Goal: Task Accomplishment & Management: Manage account settings

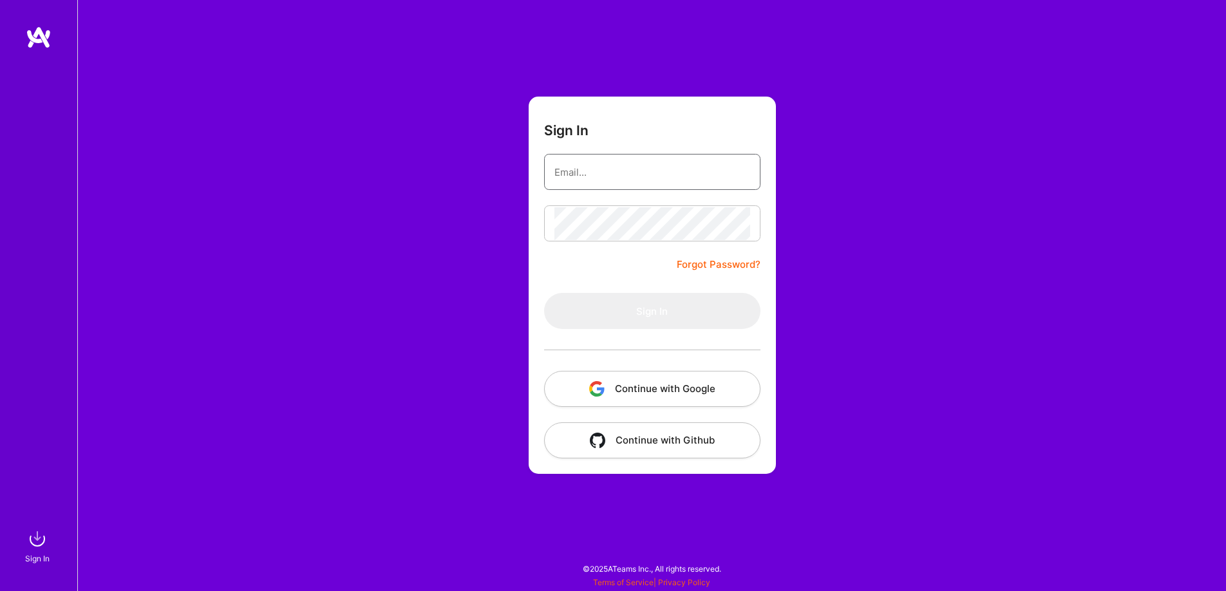
type input "[PERSON_NAME][EMAIL_ADDRESS][PERSON_NAME][DOMAIN_NAME]"
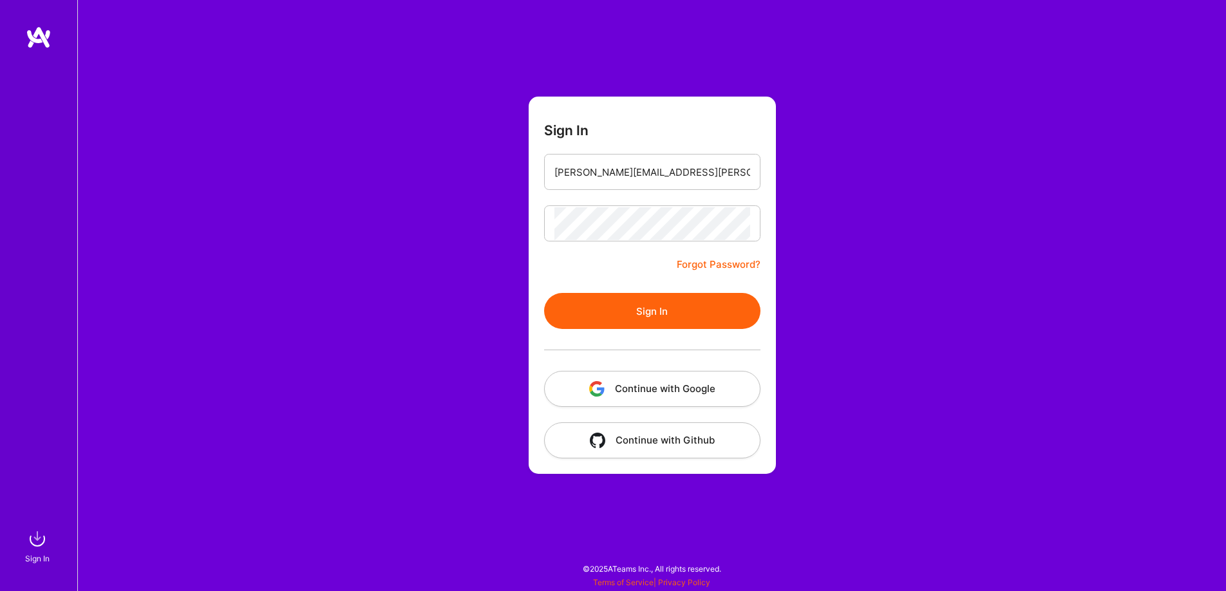
click at [681, 310] on button "Sign In" at bounding box center [652, 311] width 216 height 36
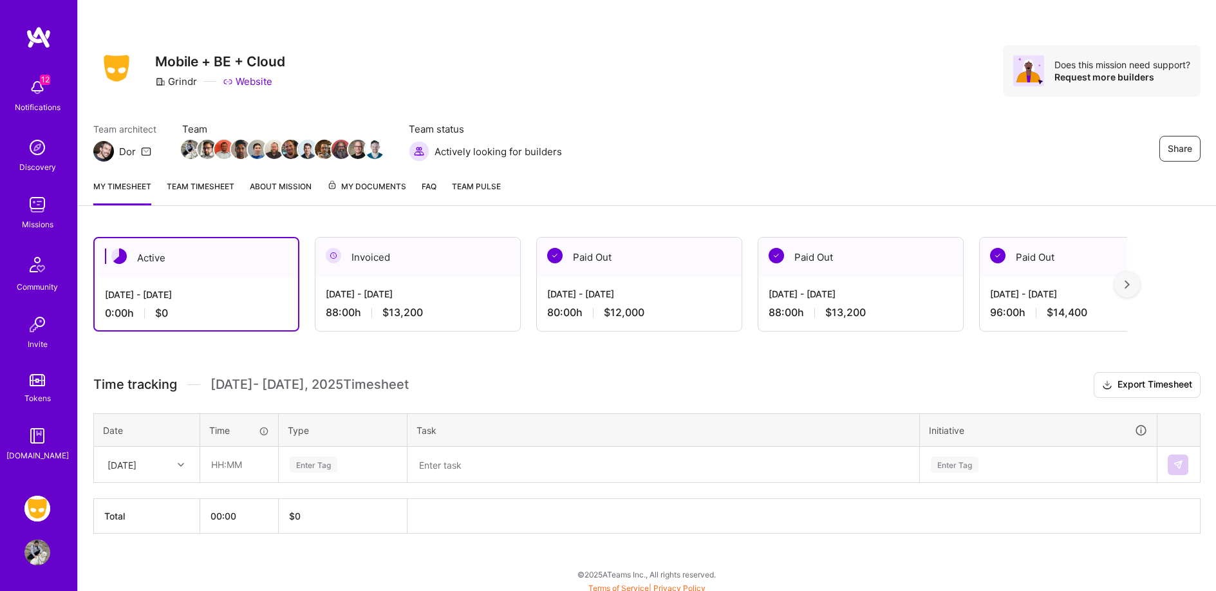
scroll to position [5, 0]
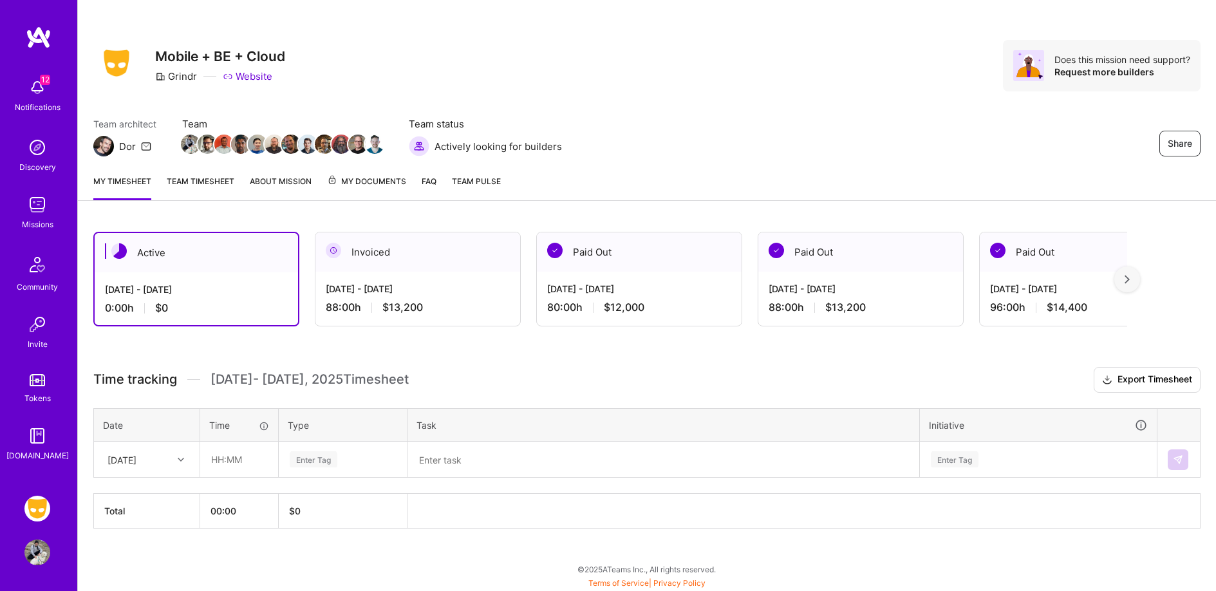
click at [172, 452] on div "[DATE]" at bounding box center [136, 459] width 71 height 21
click at [155, 498] on div "[DATE]" at bounding box center [147, 496] width 104 height 24
click at [240, 460] on input "text" at bounding box center [239, 459] width 77 height 34
type input "08:00"
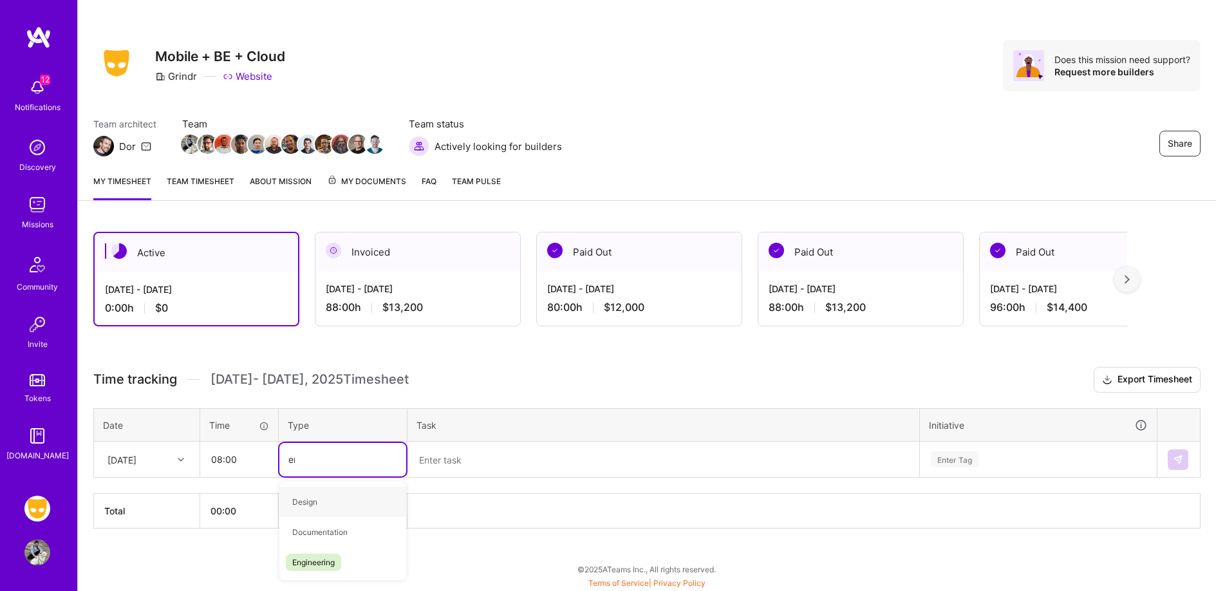
type input "eng"
click at [343, 502] on div "Engineering" at bounding box center [342, 502] width 127 height 30
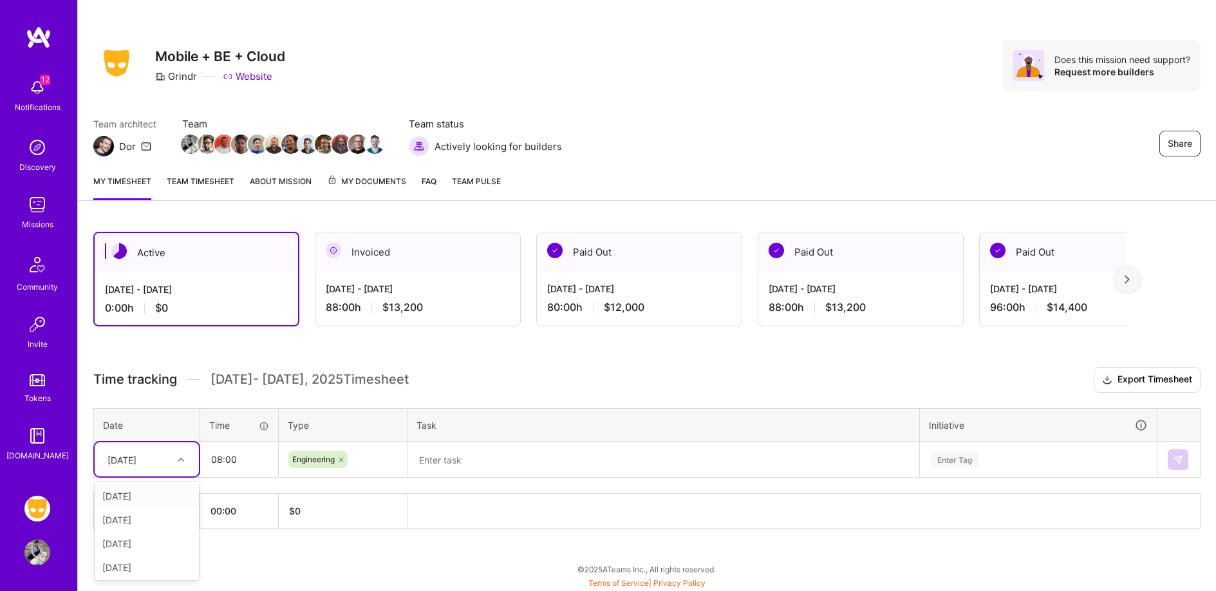
click at [172, 452] on div "[DATE]" at bounding box center [136, 459] width 71 height 21
click at [164, 545] on div "[DATE]" at bounding box center [147, 542] width 104 height 24
click at [516, 469] on textarea at bounding box center [663, 459] width 509 height 33
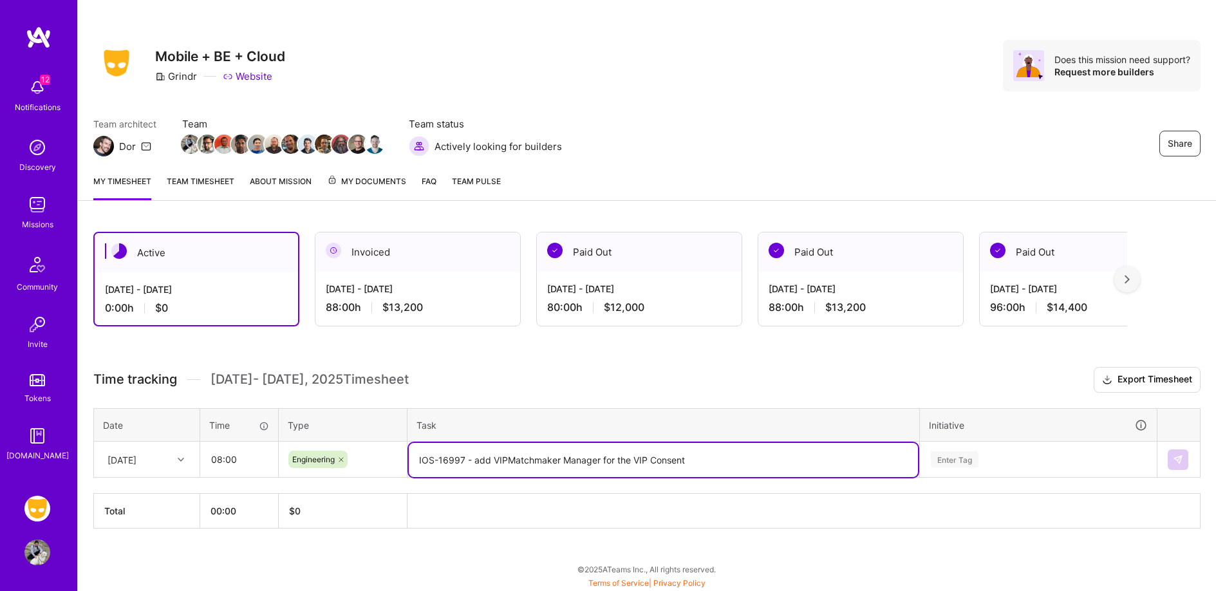
type textarea "IOS-16997 - add VIPMatchmaker Manager for the VIP Consent"
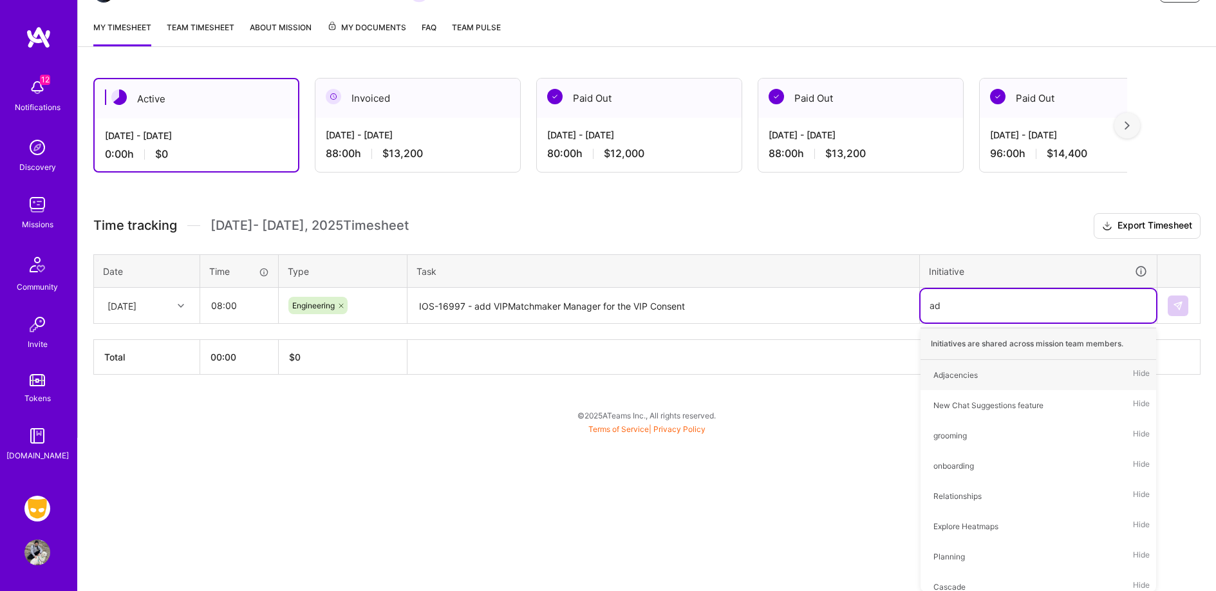
type input "adj"
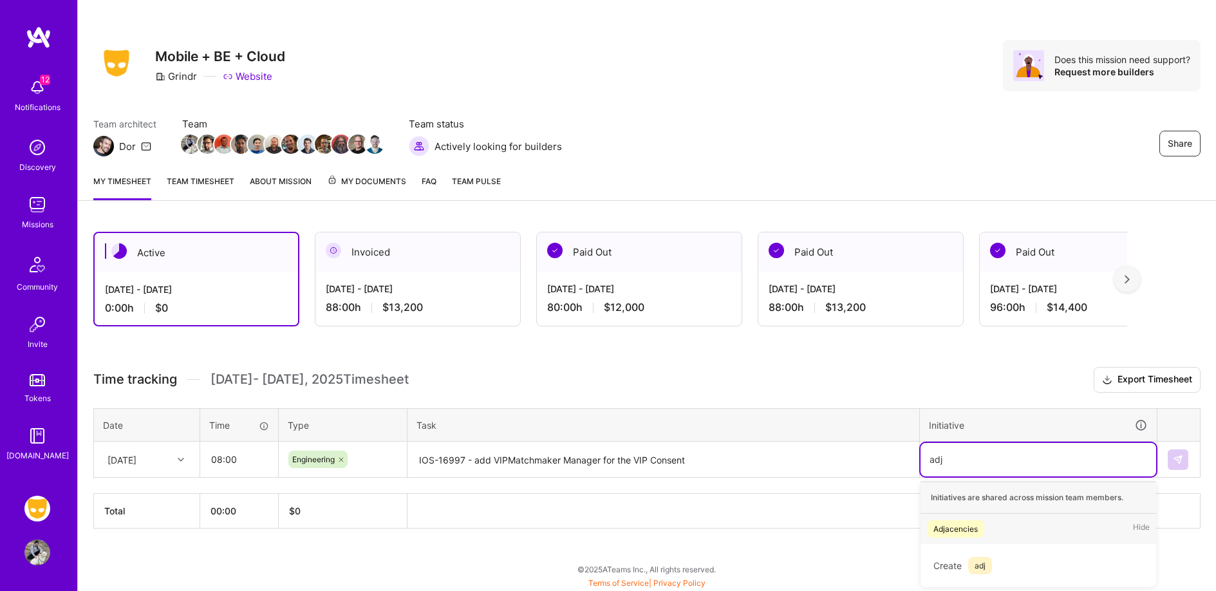
click at [1015, 533] on div "Adjacencies Hide" at bounding box center [1039, 529] width 236 height 30
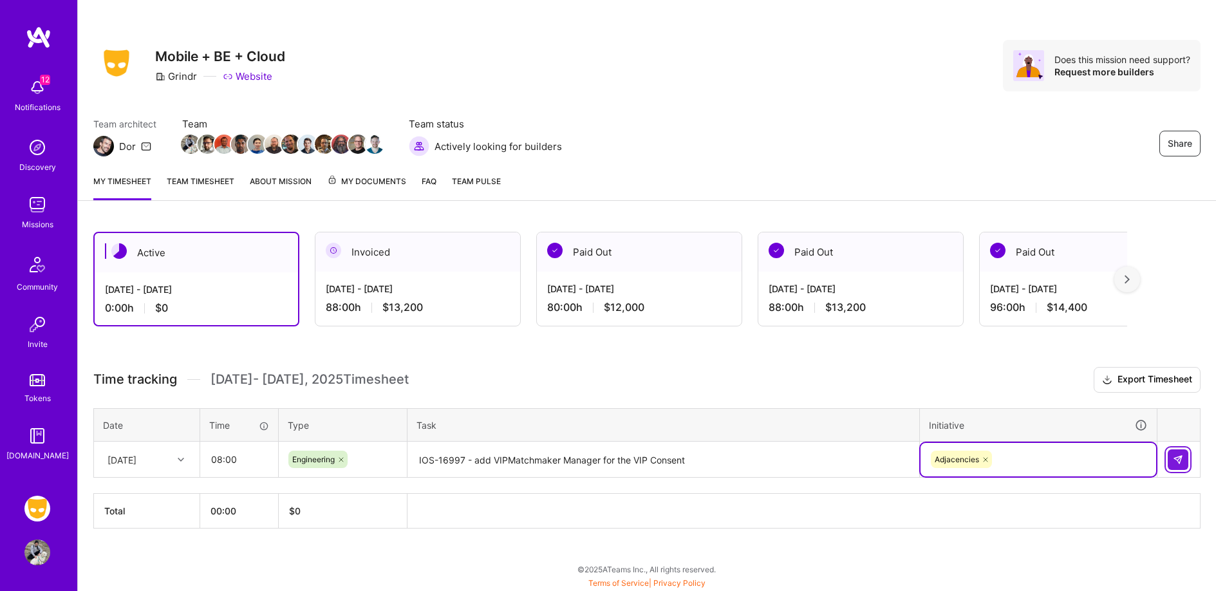
click at [1185, 453] on button at bounding box center [1178, 459] width 21 height 21
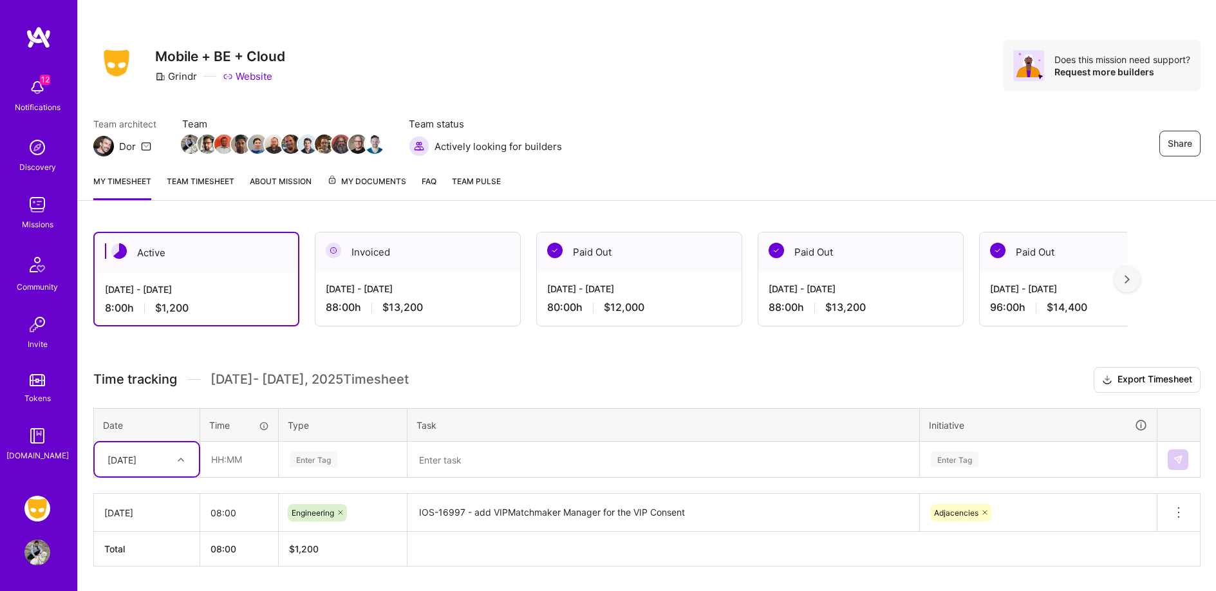
scroll to position [43, 0]
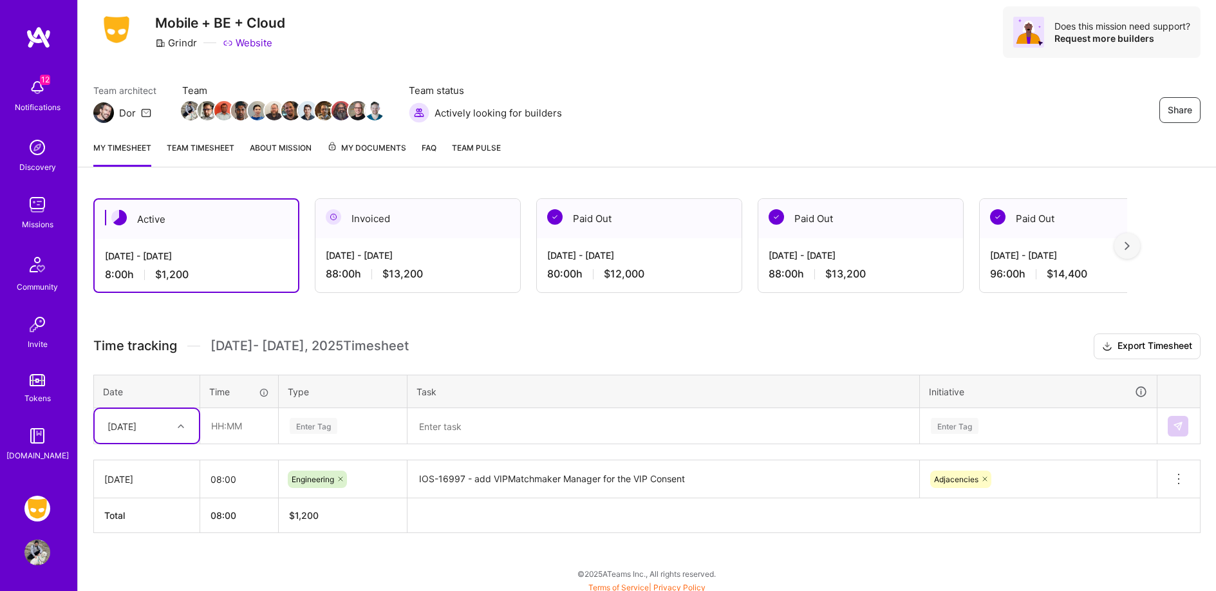
click at [169, 443] on div "option [DATE], selected. Select is focused ,type to refine list, press Down to …" at bounding box center [147, 426] width 104 height 34
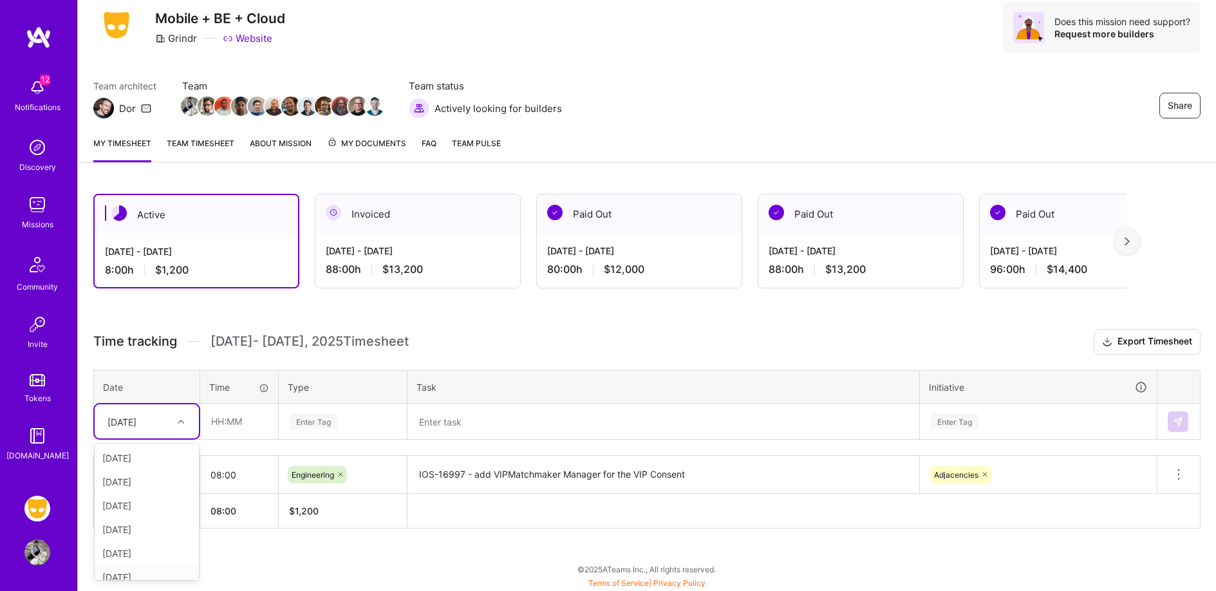
scroll to position [59, 0]
click at [155, 537] on div "[DATE]" at bounding box center [147, 542] width 104 height 24
click at [247, 422] on input "text" at bounding box center [239, 421] width 77 height 34
type input "08:00"
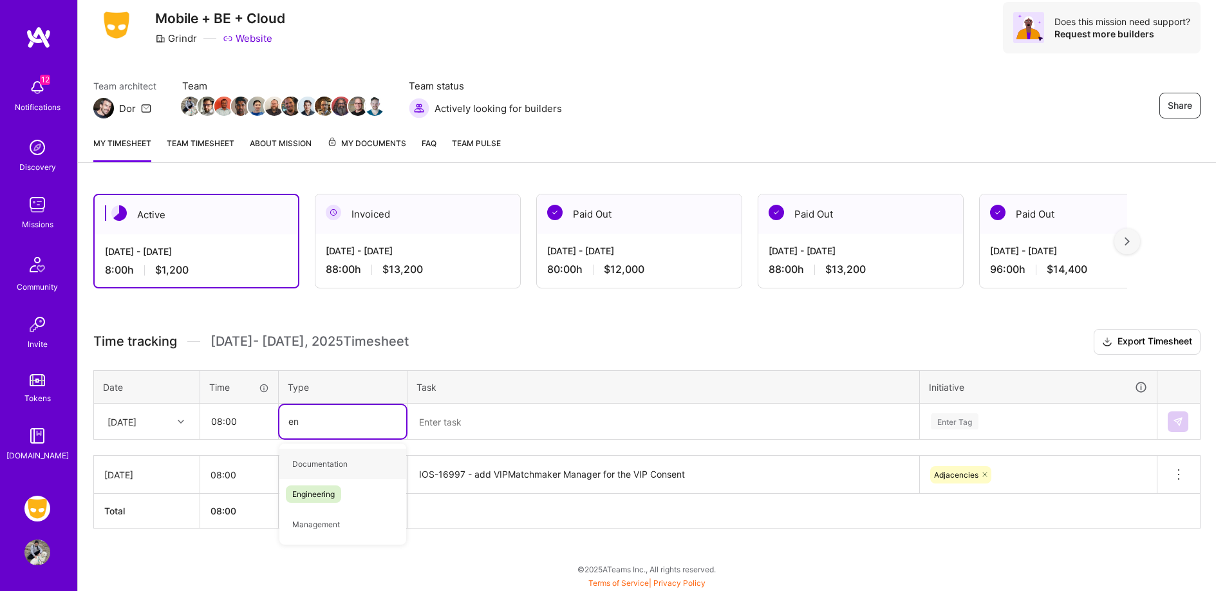
type input "eng"
click at [379, 460] on div "Engineering" at bounding box center [342, 464] width 127 height 30
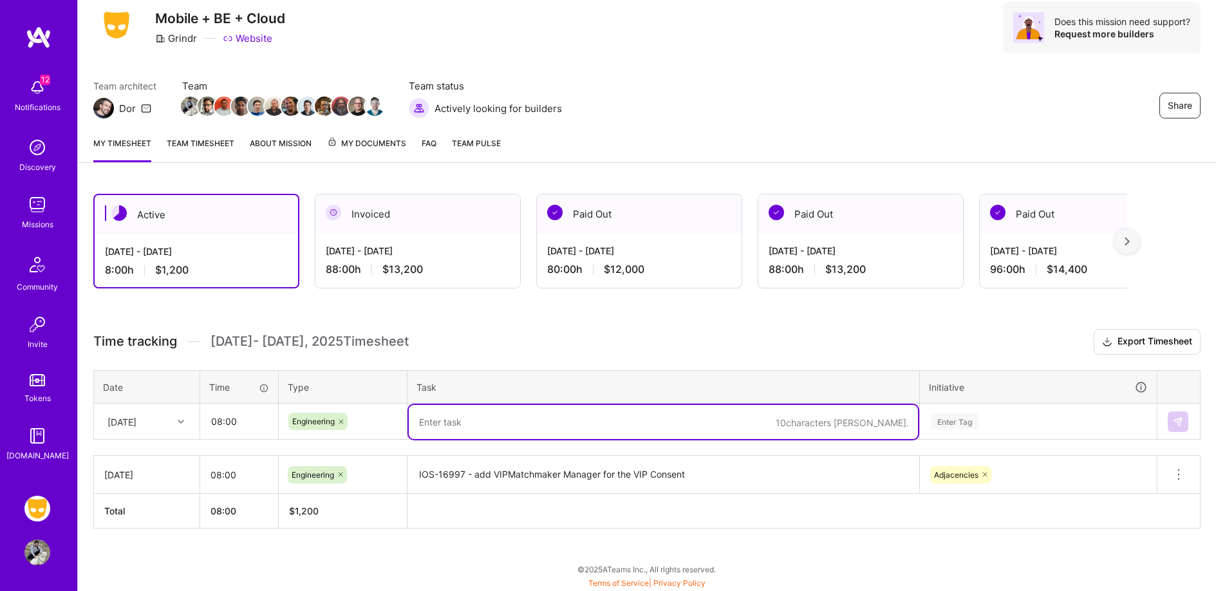
click at [501, 424] on textarea at bounding box center [663, 422] width 509 height 34
paste textarea "[IOS-16996] First pass on adding consent response + API"
type textarea "[IOS-16996] First pass on adding consent response + API"
click at [970, 413] on div "Enter Tag" at bounding box center [1039, 421] width 236 height 33
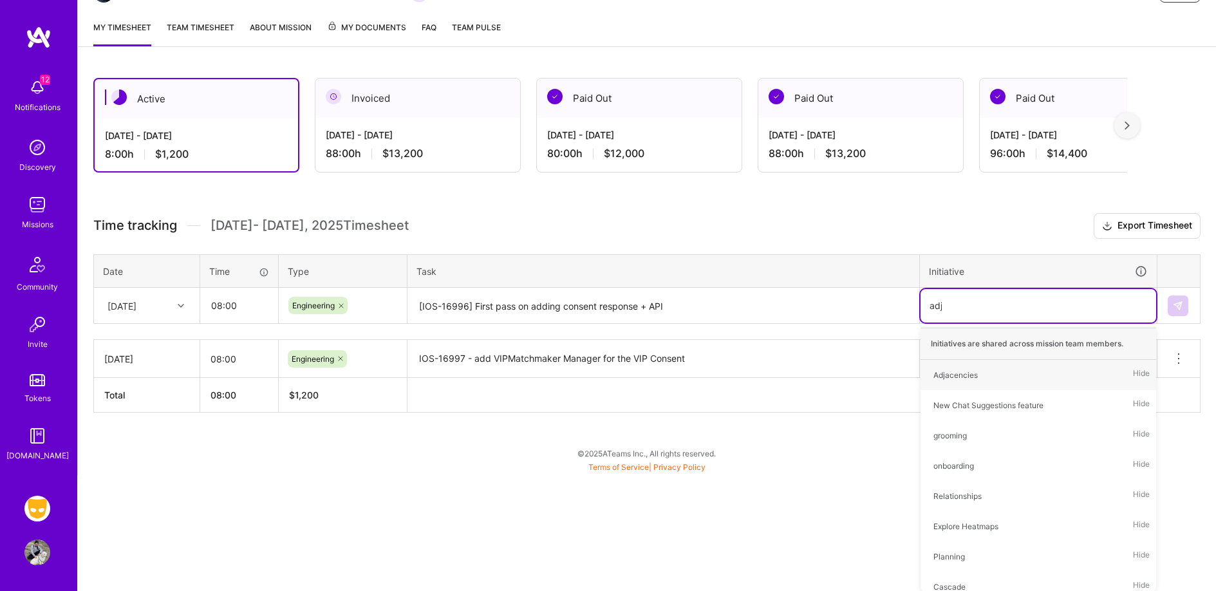
scroll to position [43, 0]
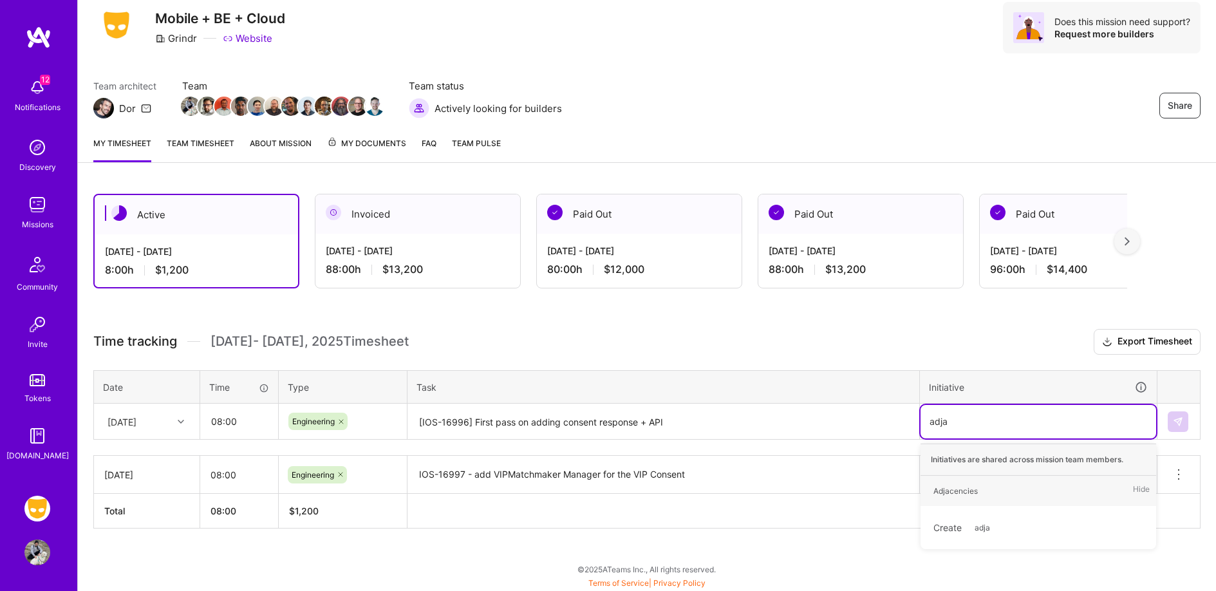
type input "adjac"
click at [1026, 487] on div "Adjacencies Hide" at bounding box center [1039, 491] width 236 height 30
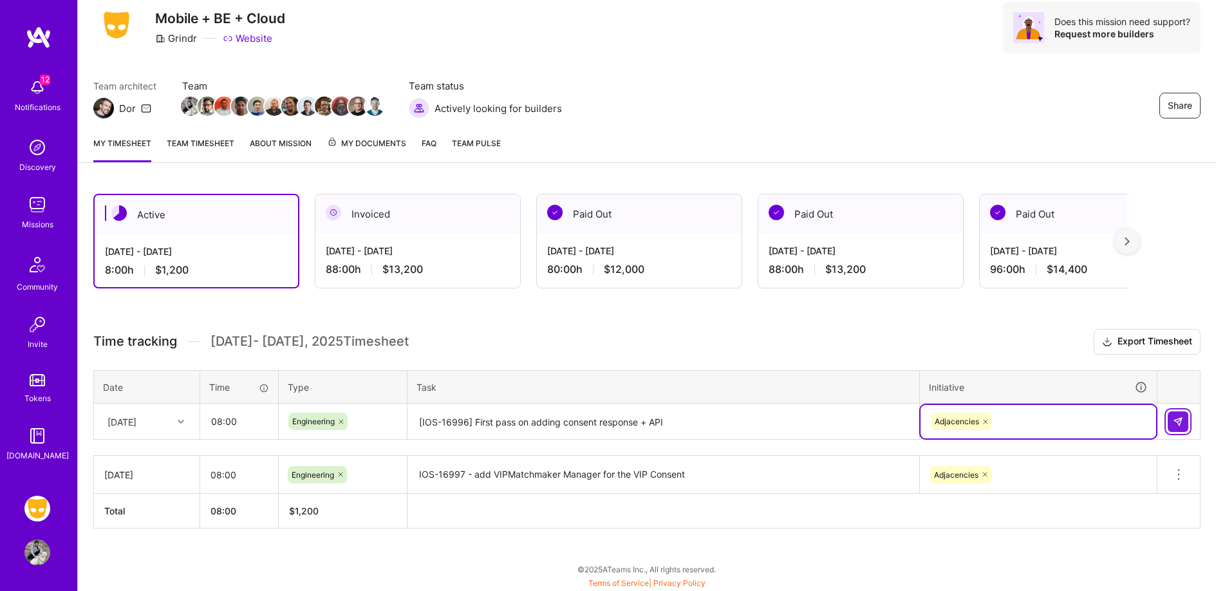
click at [1185, 419] on button at bounding box center [1178, 421] width 21 height 21
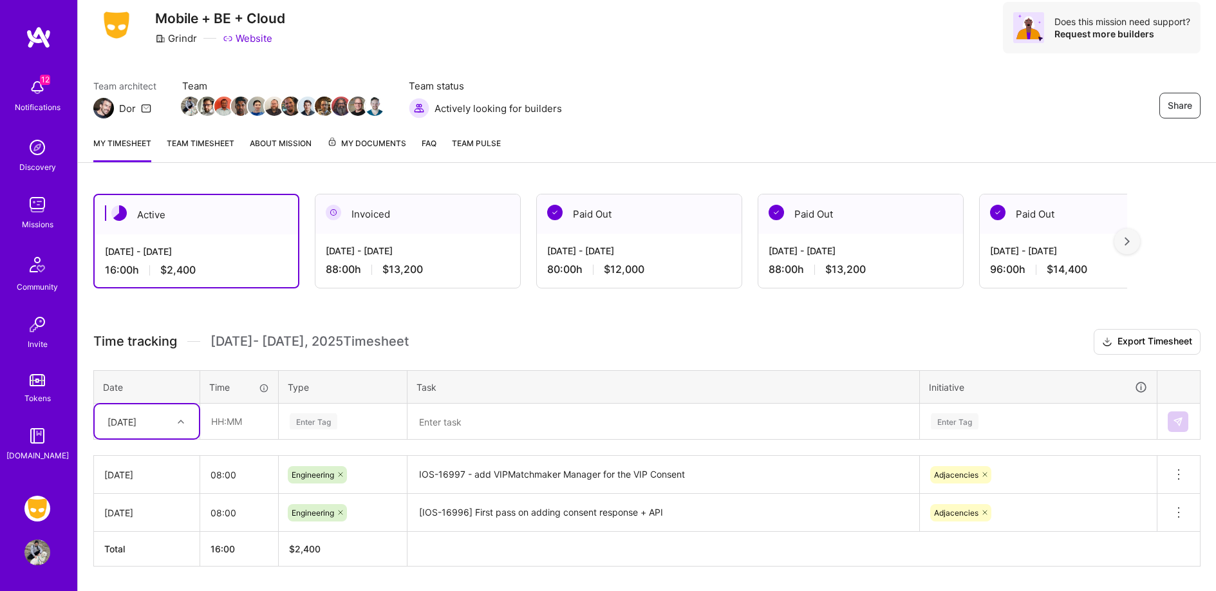
click at [167, 413] on div "option [DATE], selected. Select is focused ,type to refine list, press Down to …" at bounding box center [147, 421] width 104 height 34
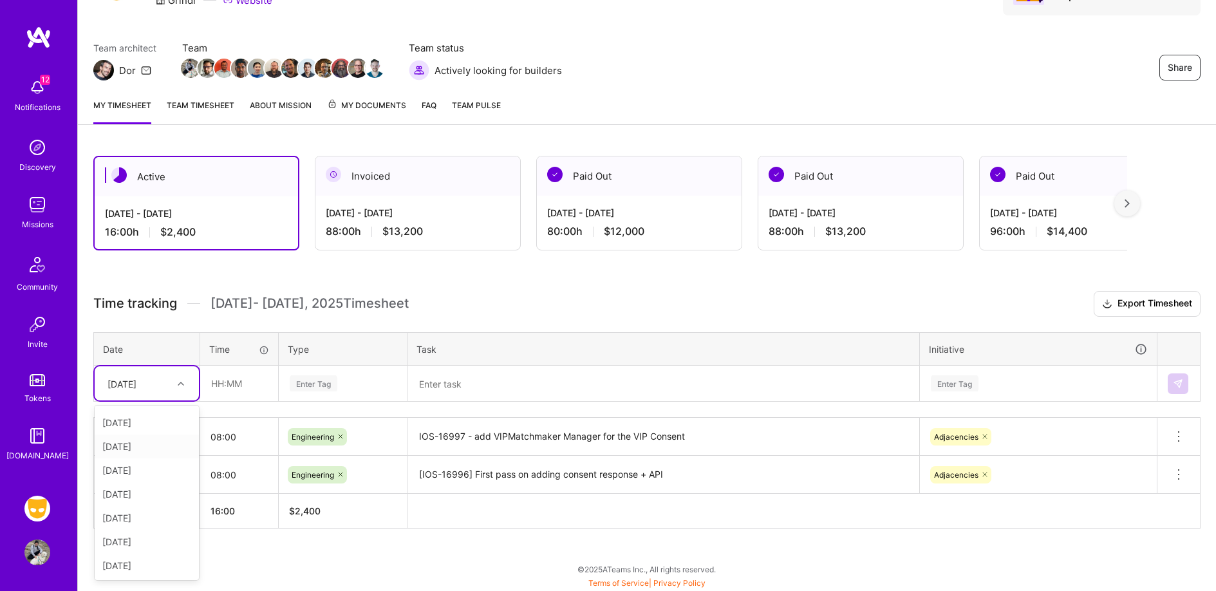
scroll to position [0, 0]
click at [154, 418] on div "[DATE]" at bounding box center [147, 420] width 104 height 24
click at [253, 376] on input "text" at bounding box center [239, 383] width 77 height 34
type input "08:00"
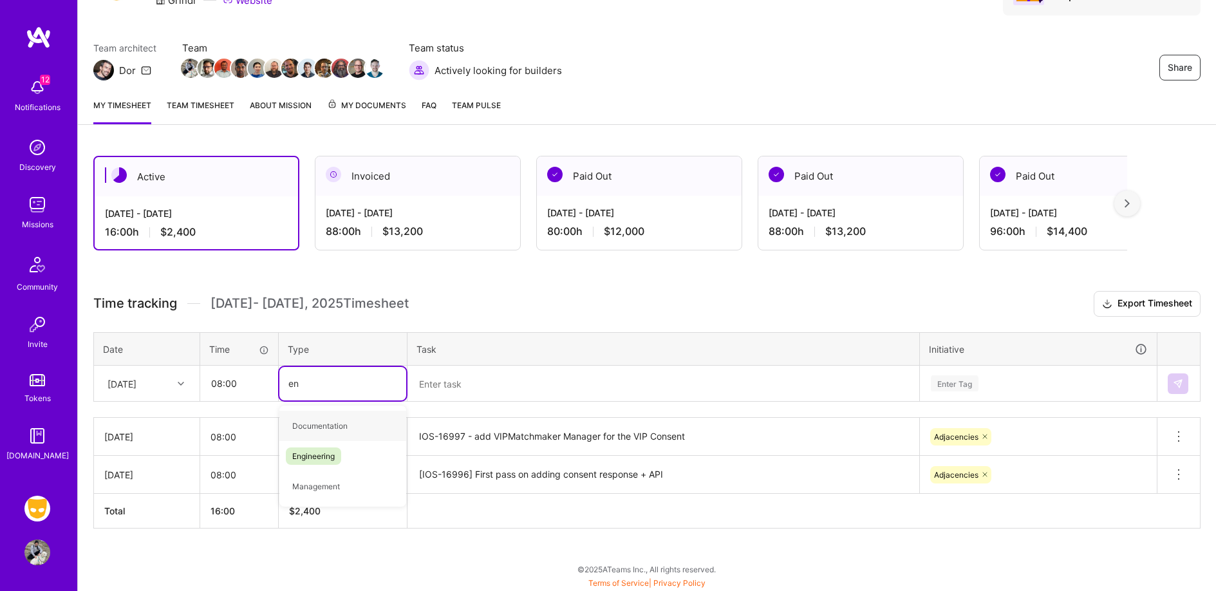
type input "eng"
click at [348, 431] on div "Engineering" at bounding box center [342, 426] width 127 height 30
click at [516, 382] on textarea at bounding box center [663, 384] width 509 height 34
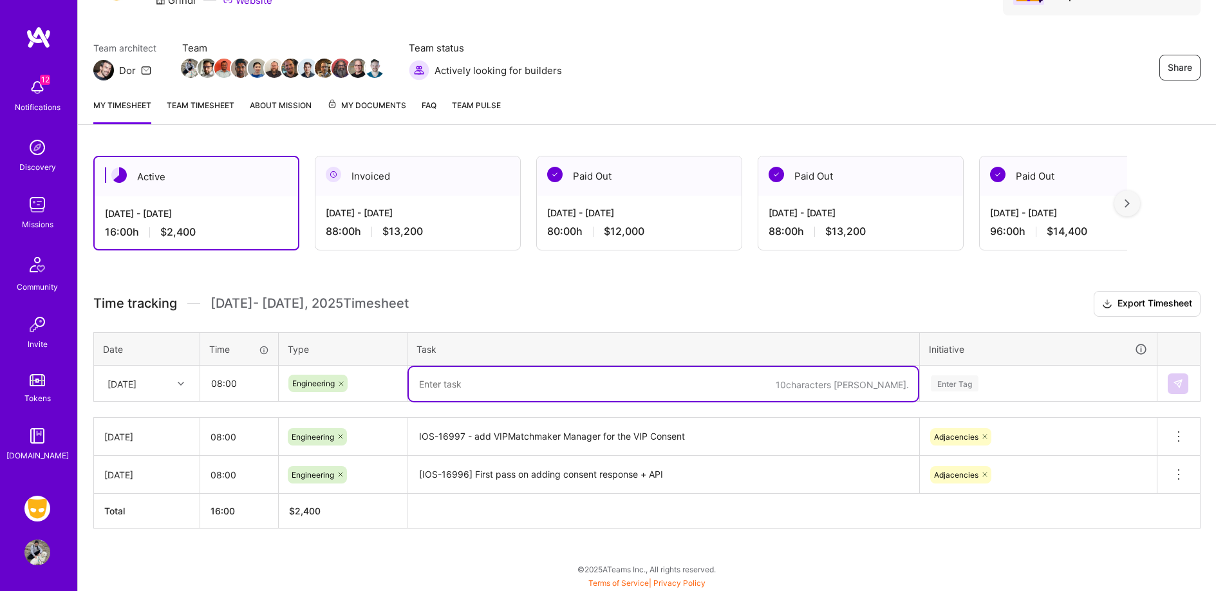
paste textarea "[IOS-16575] Update MatchmakerModal to Display Dynamic Profile Images"
type textarea "[IOS-16575] Update MatchmakerModal to Display Dynamic Profile Images"
click at [974, 377] on div "Enter Tag" at bounding box center [1039, 382] width 236 height 33
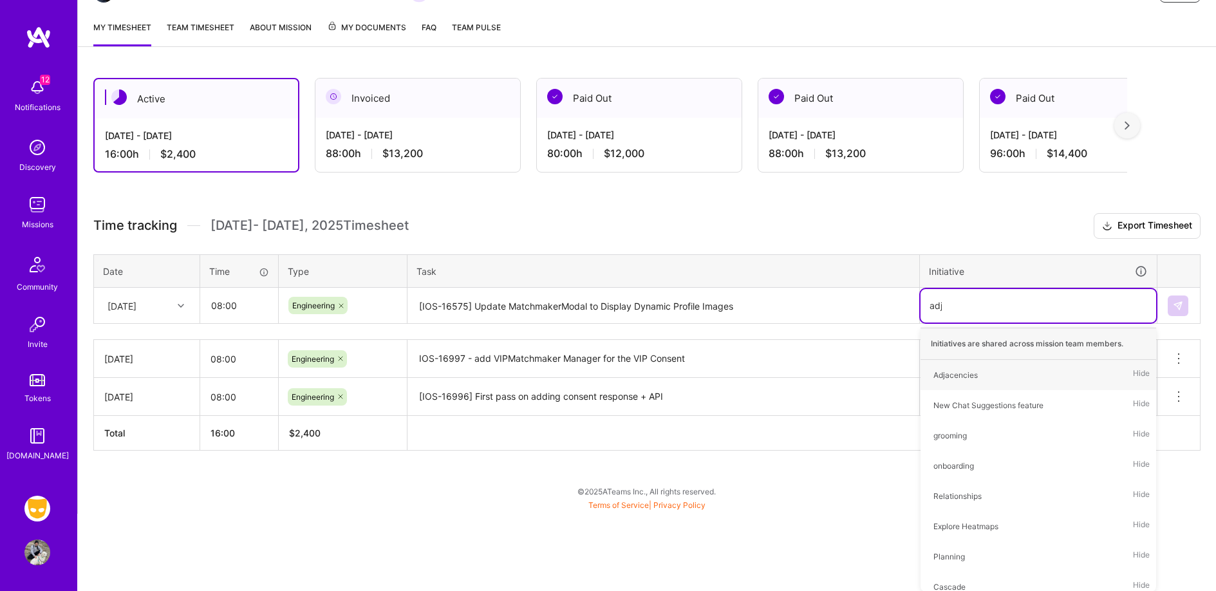
scroll to position [81, 0]
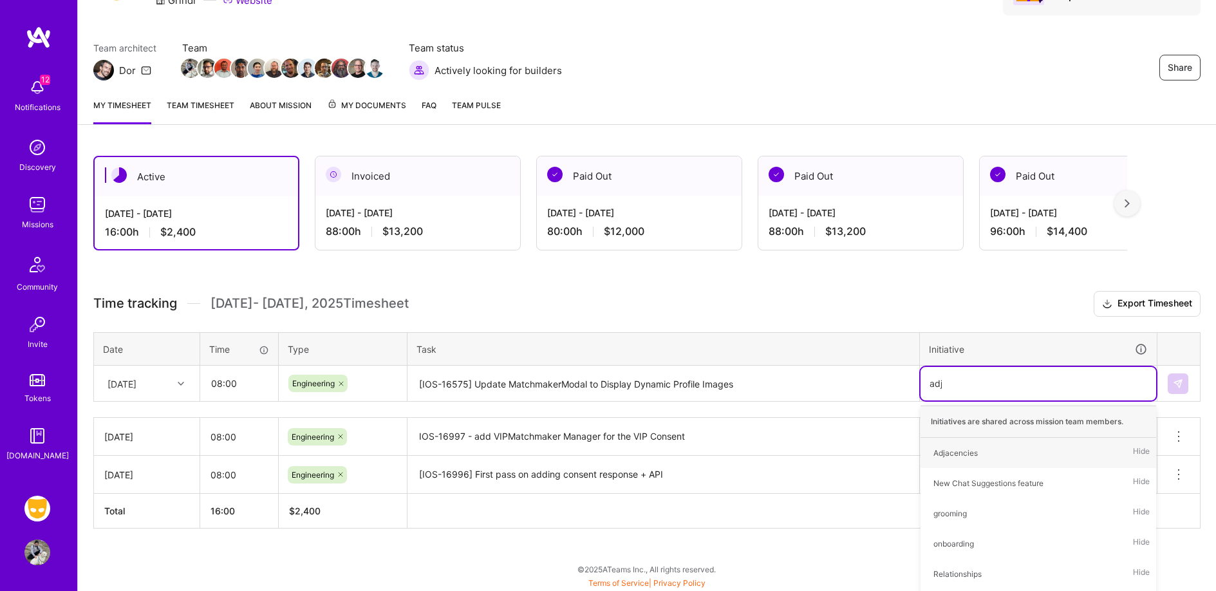
type input "adjac"
click at [1006, 440] on div "Adjacencies Hide" at bounding box center [1039, 453] width 236 height 30
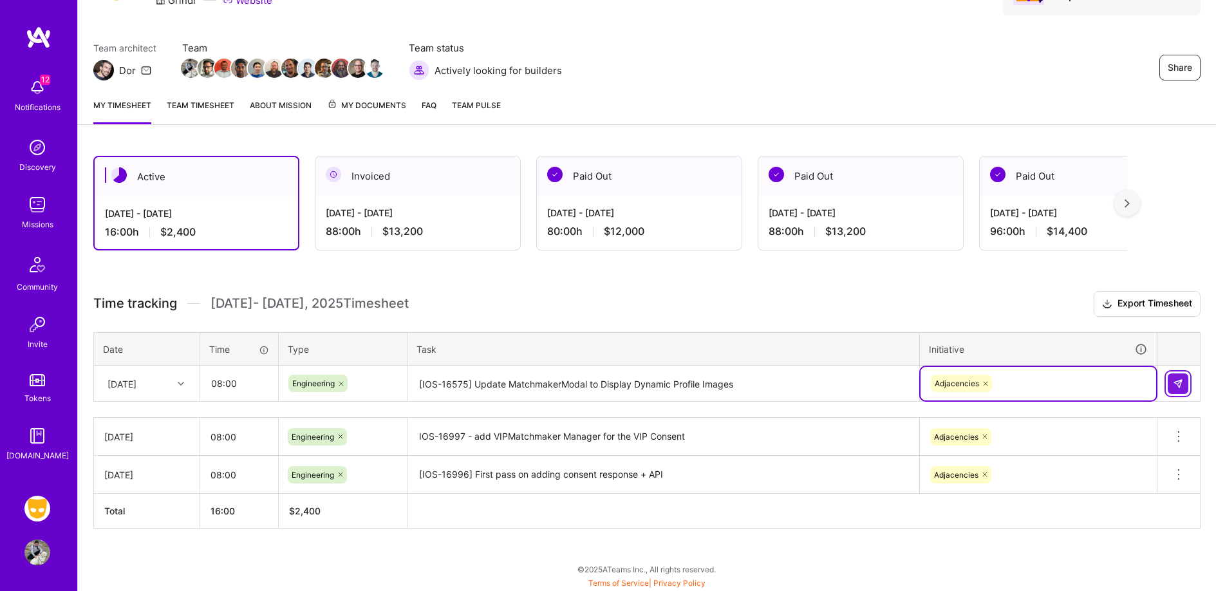
click at [1185, 384] on button at bounding box center [1178, 383] width 21 height 21
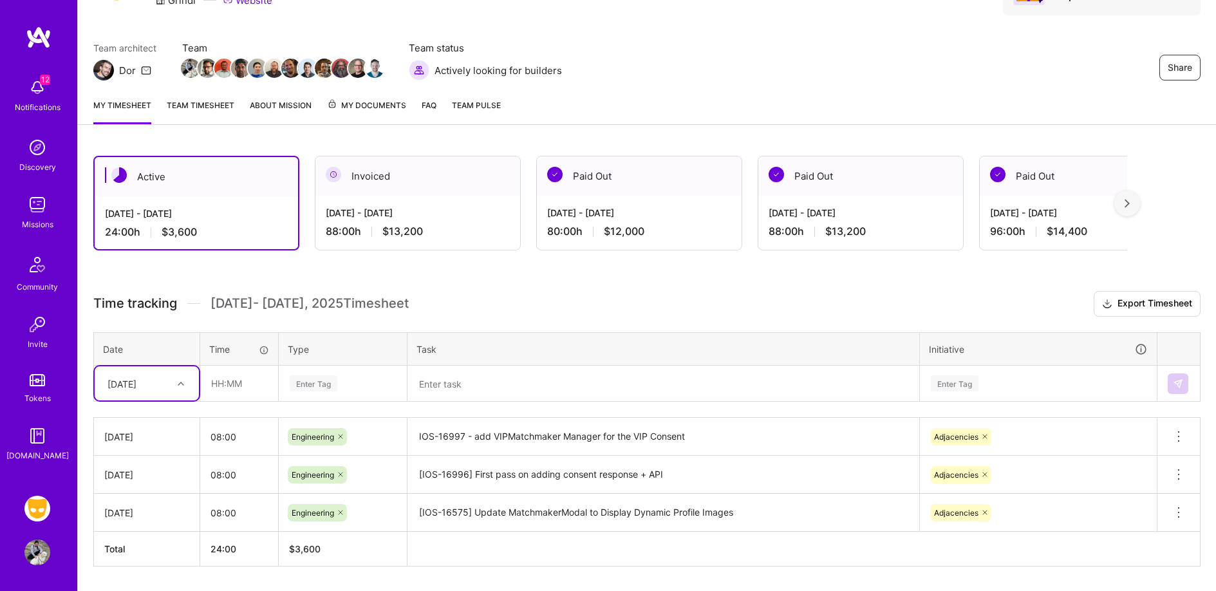
click at [169, 379] on div "[DATE]" at bounding box center [136, 383] width 71 height 21
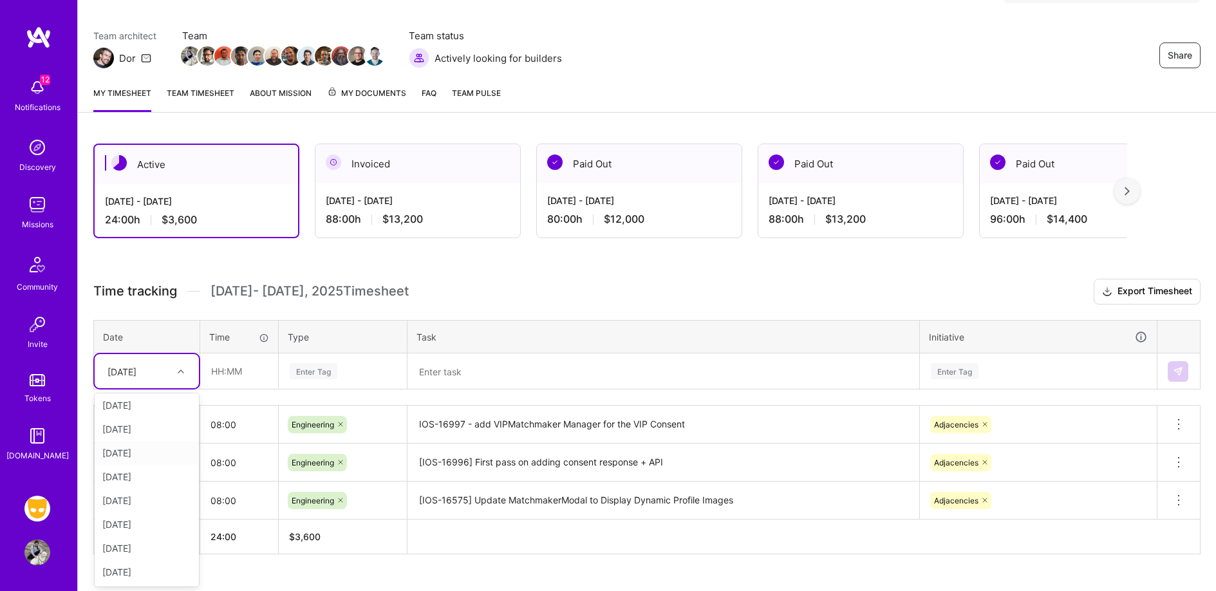
scroll to position [0, 0]
click at [163, 406] on div "[DATE]" at bounding box center [147, 408] width 104 height 24
click at [242, 364] on input "text" at bounding box center [239, 371] width 77 height 34
type input "08:00"
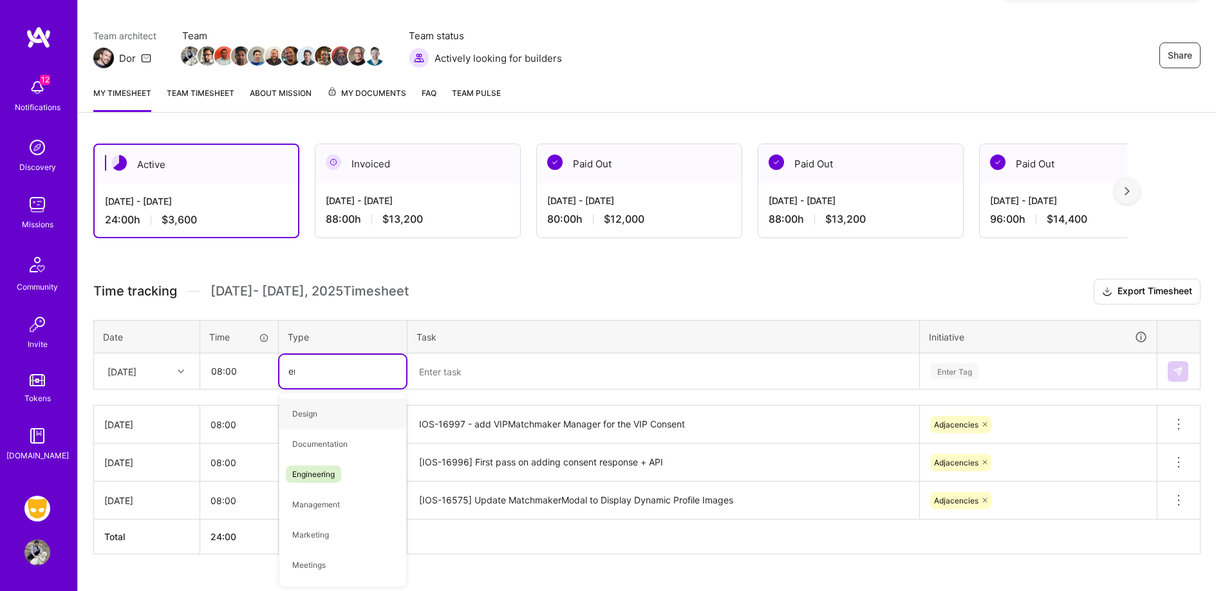
type input "eng"
click at [301, 410] on span "Engineering" at bounding box center [313, 413] width 55 height 17
click at [516, 381] on textarea at bounding box center [663, 372] width 509 height 34
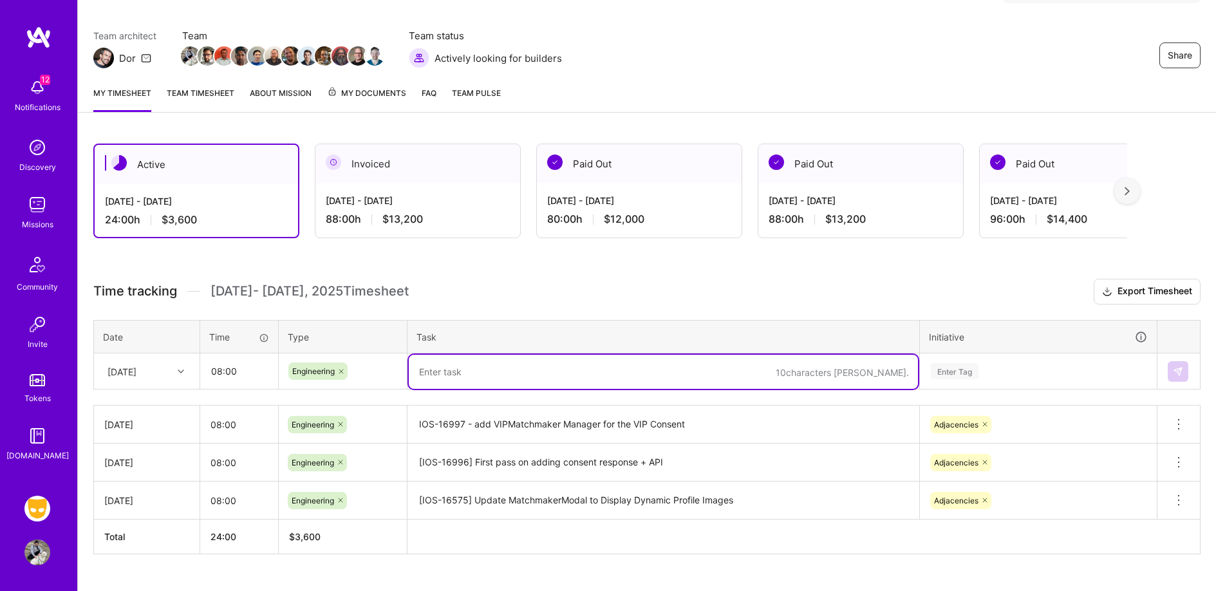
paste textarea "[IOS-16508] migrate contentHub to macro (#10866)"
type textarea "[IOS-16508] migrate contentHub to macro (#10866)"
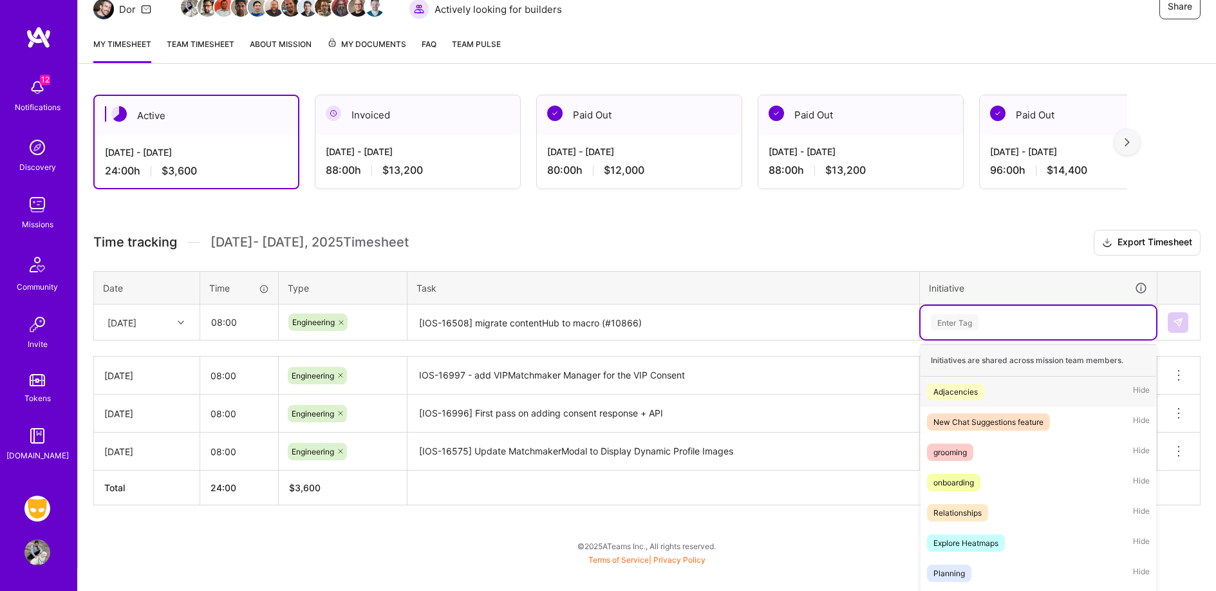
click at [1027, 339] on div "option Adjacencies, selected. option Adjacencies focused, 1 of 40. 40 results a…" at bounding box center [1039, 322] width 236 height 33
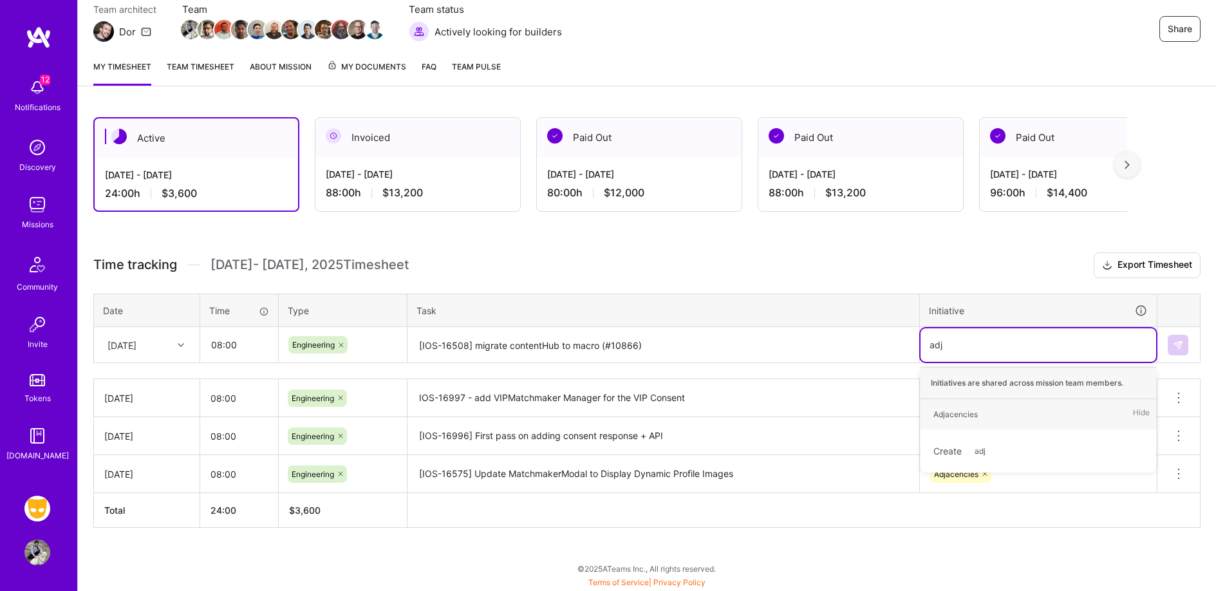
scroll to position [119, 0]
type input "adjac"
click at [1041, 411] on div "Adjacencies Hide" at bounding box center [1039, 415] width 236 height 30
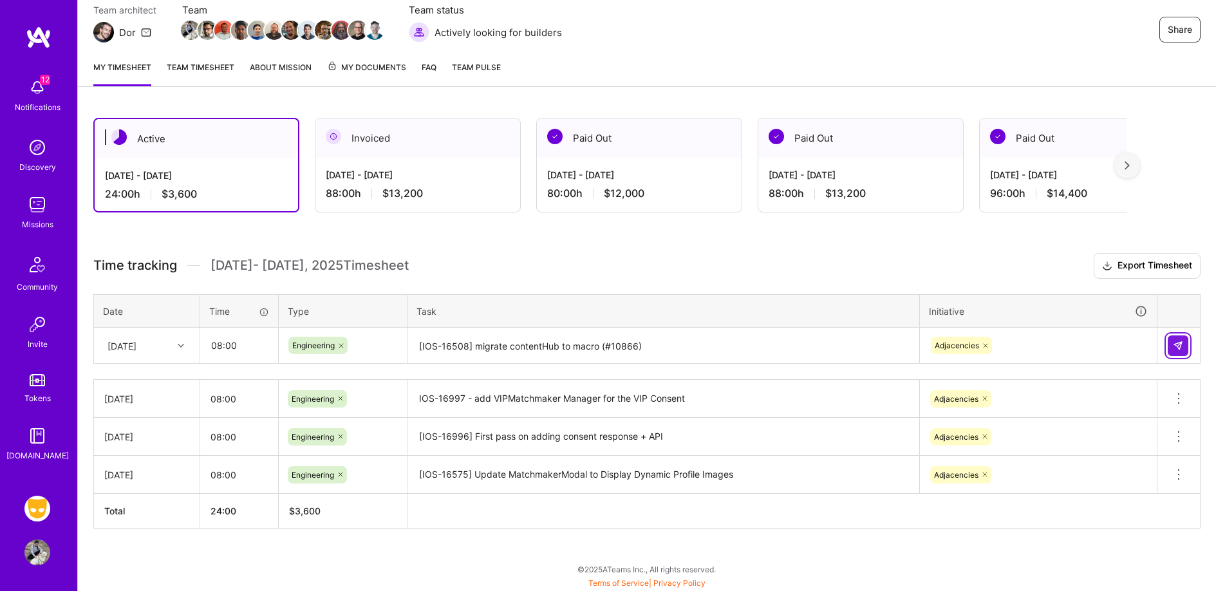
click at [1179, 348] on img at bounding box center [1178, 346] width 10 height 10
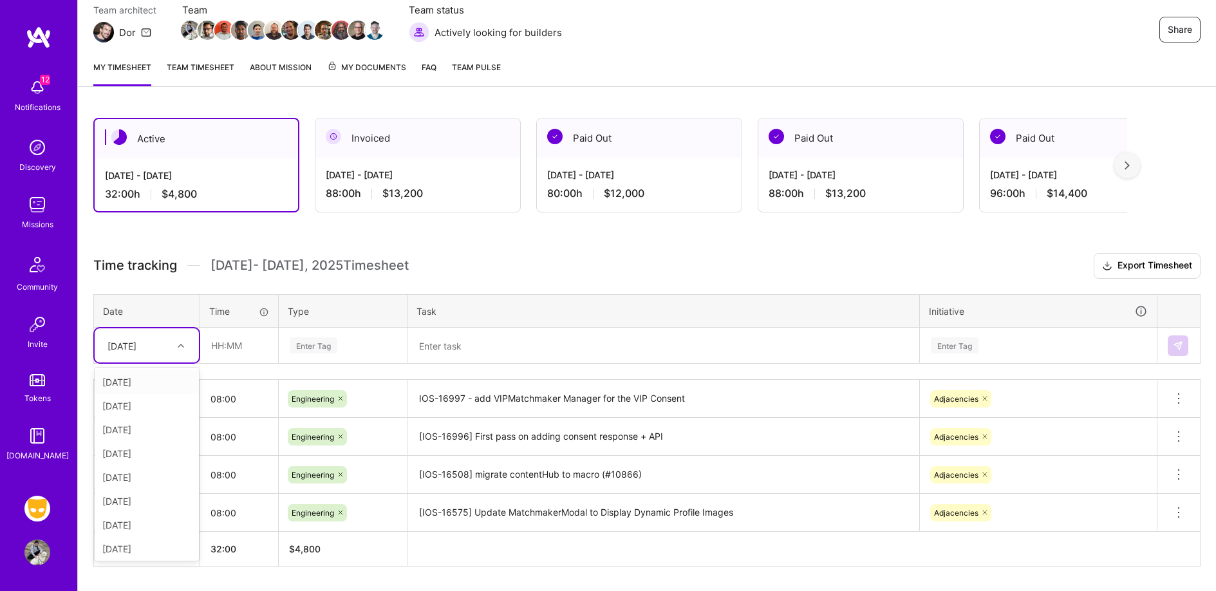
click at [171, 346] on div "[DATE]" at bounding box center [136, 345] width 71 height 21
click at [157, 406] on div "[DATE]" at bounding box center [147, 406] width 104 height 24
click at [232, 355] on input "text" at bounding box center [239, 345] width 77 height 34
type input "08:00"
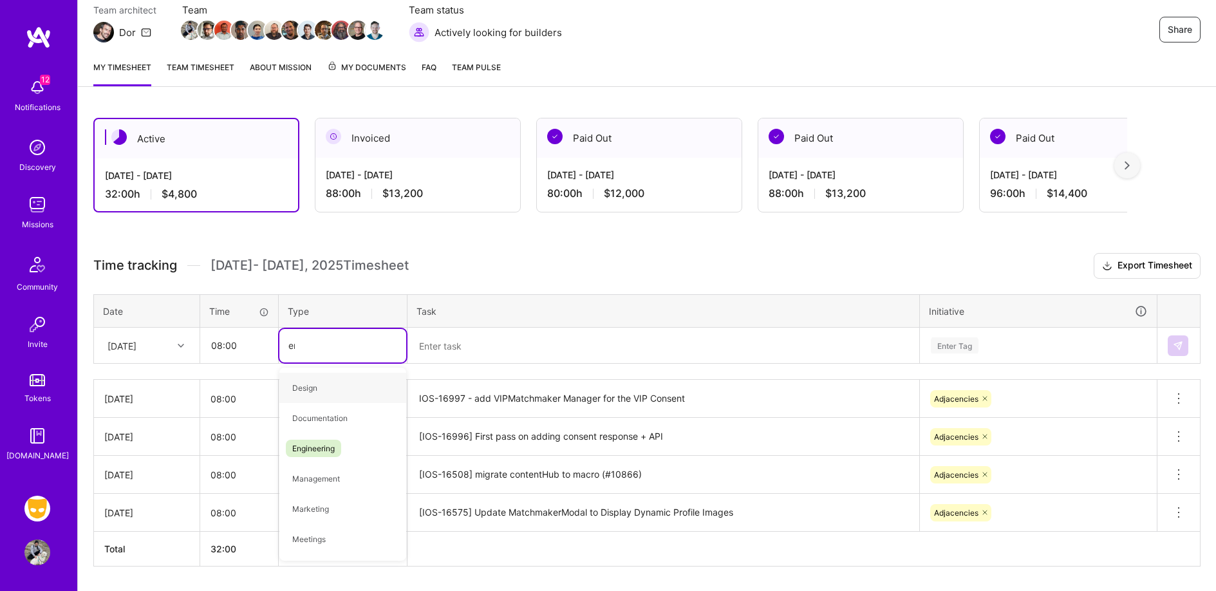
type input "eng"
click at [297, 381] on span "Engineering" at bounding box center [313, 387] width 55 height 17
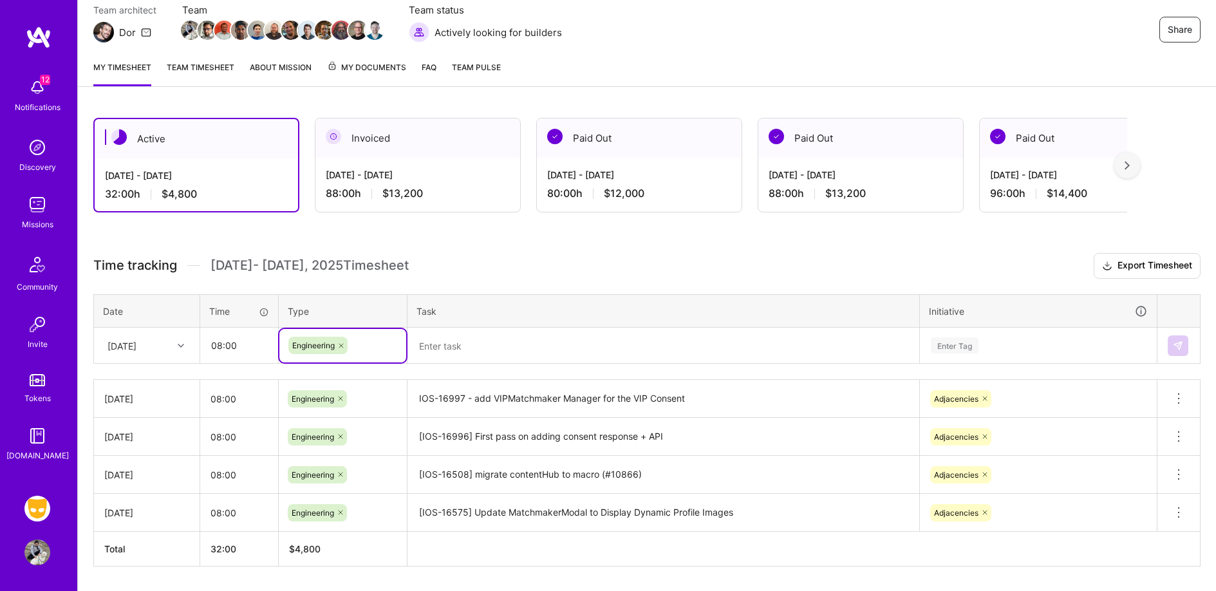
click at [466, 357] on textarea at bounding box center [663, 346] width 509 height 34
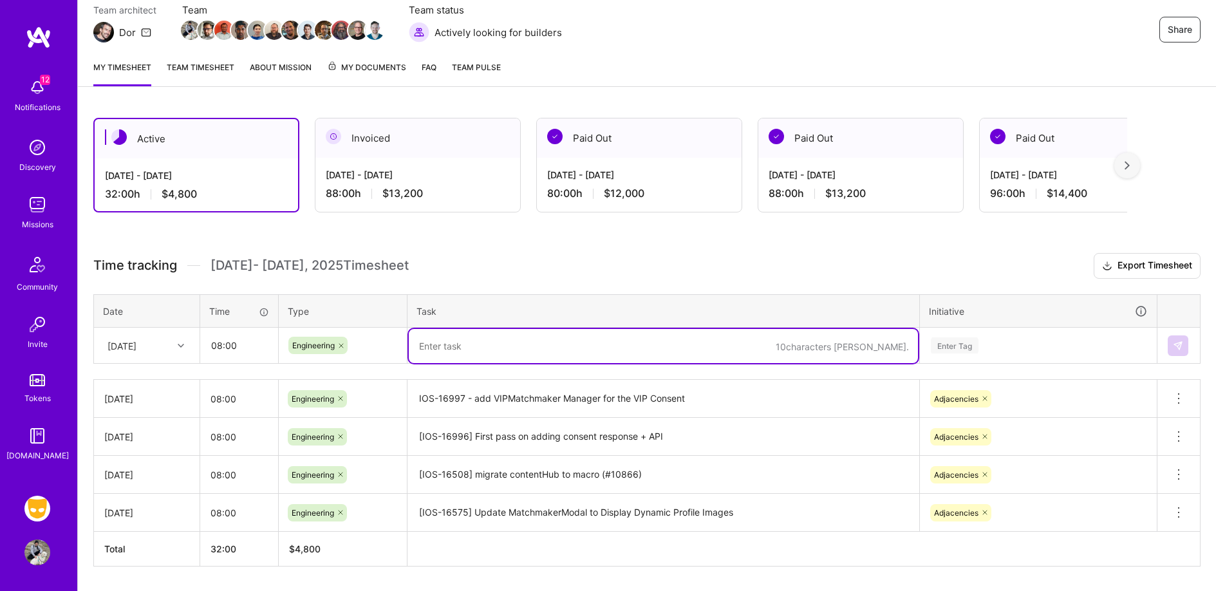
paste textarea "[IOS-17001] pass profile to view model so we have a profile to use"
type textarea "[IOS-17001] pass profile to view model so we have a profile to use"
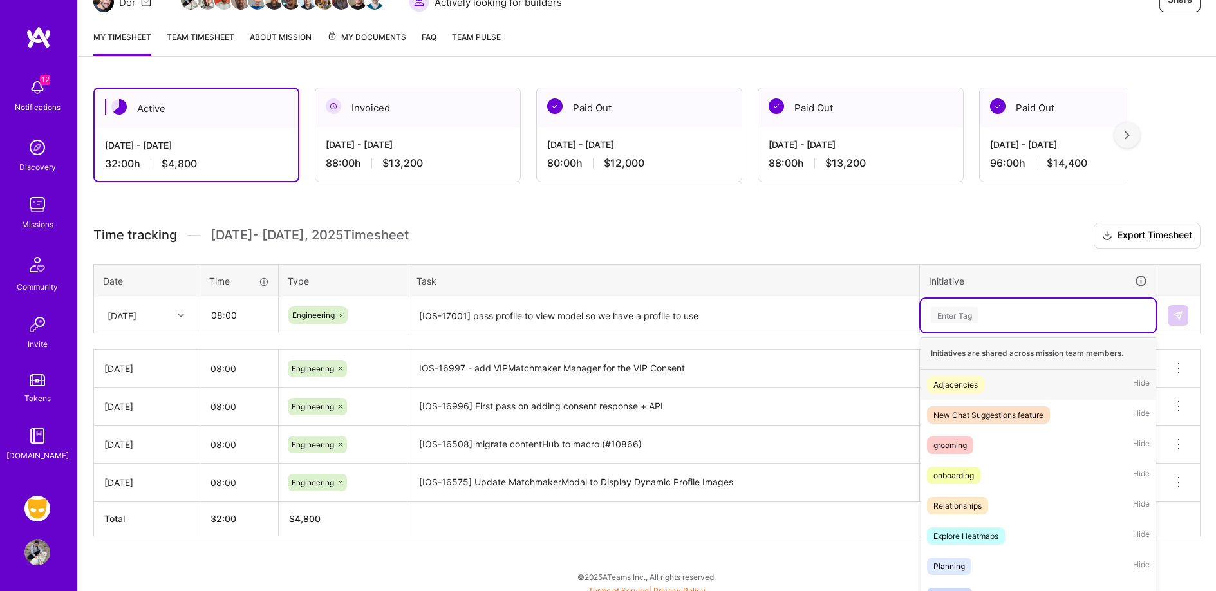
click at [980, 332] on div "option Adjacencies, selected. option Adjacencies focused, 1 of 40. 40 results a…" at bounding box center [1039, 315] width 236 height 33
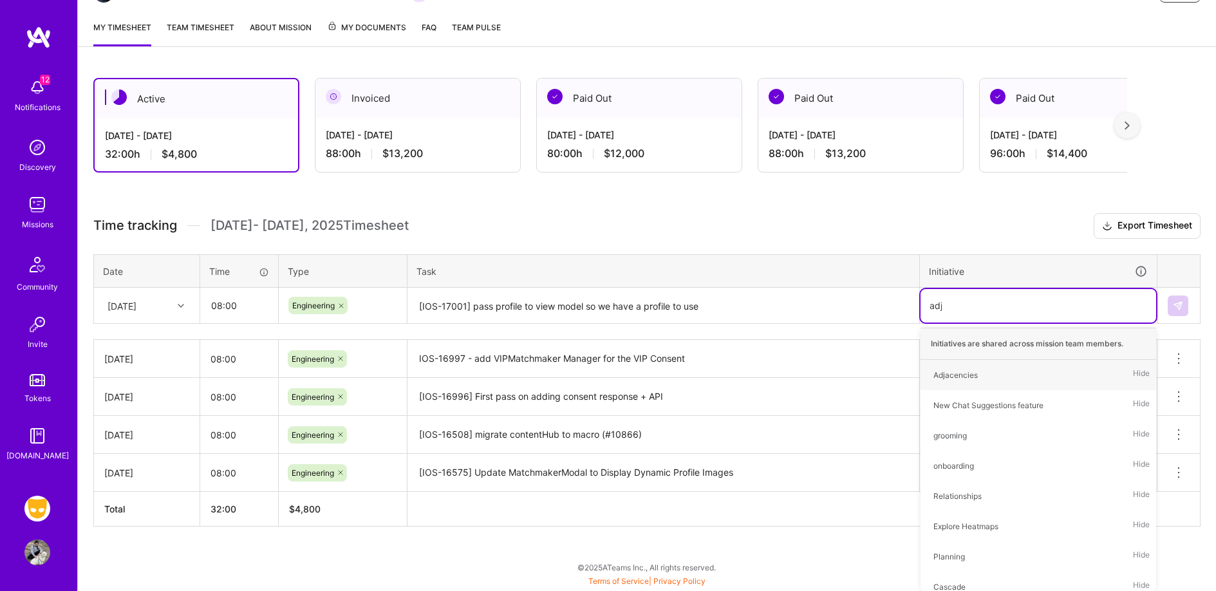
scroll to position [157, 0]
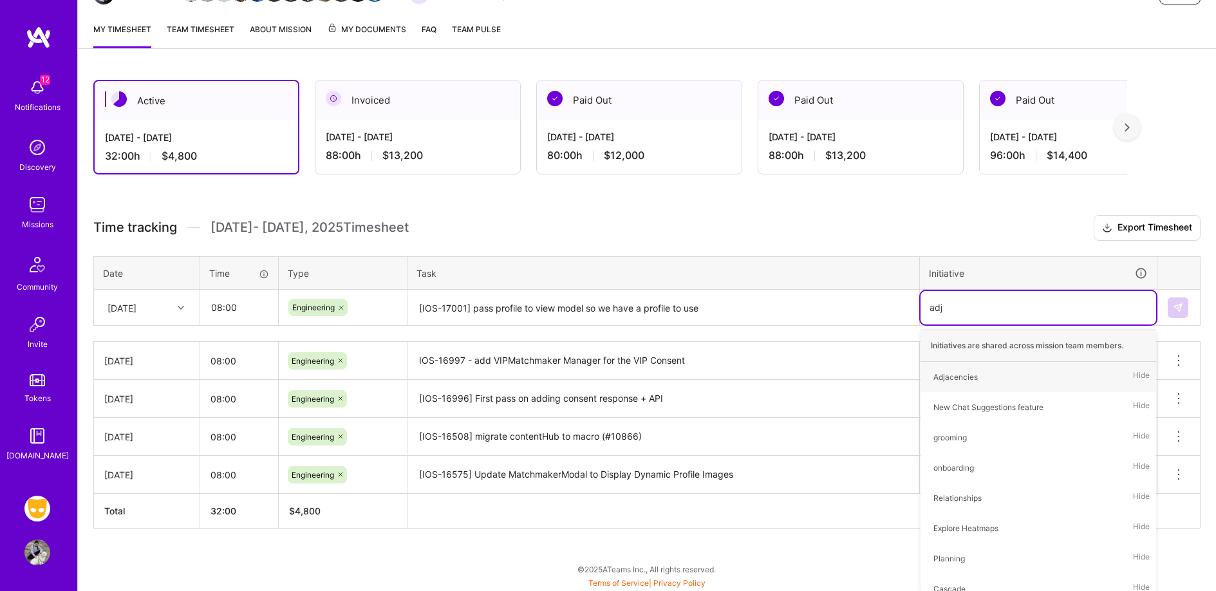
type input "adjac"
click at [1085, 375] on div "Adjacencies Hide" at bounding box center [1039, 377] width 236 height 30
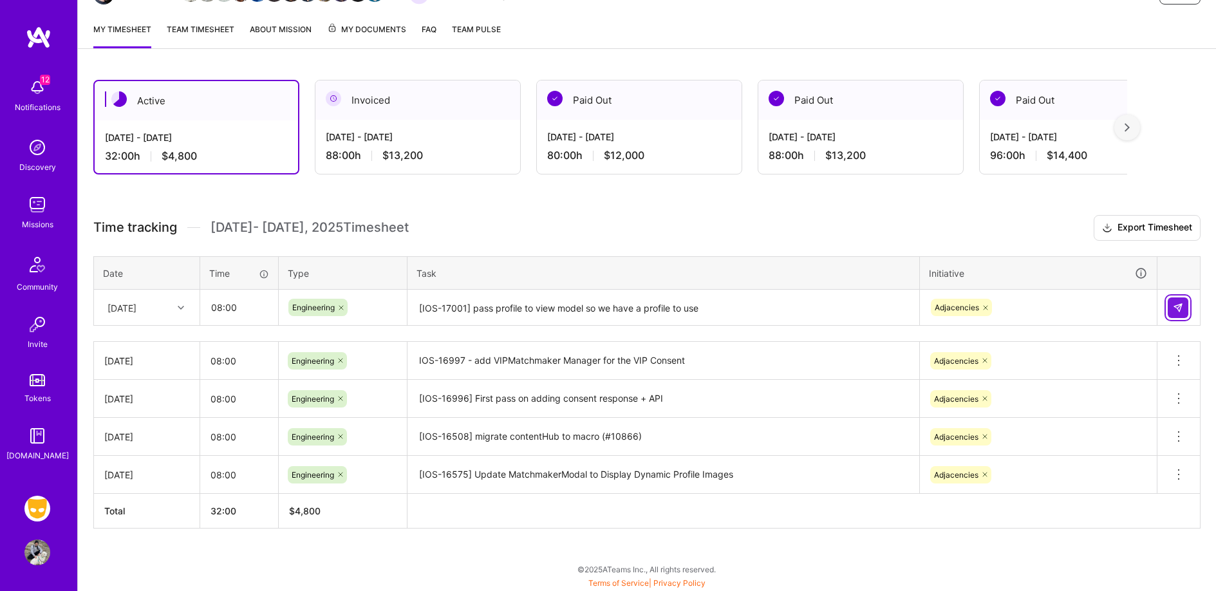
click at [1187, 309] on button at bounding box center [1178, 307] width 21 height 21
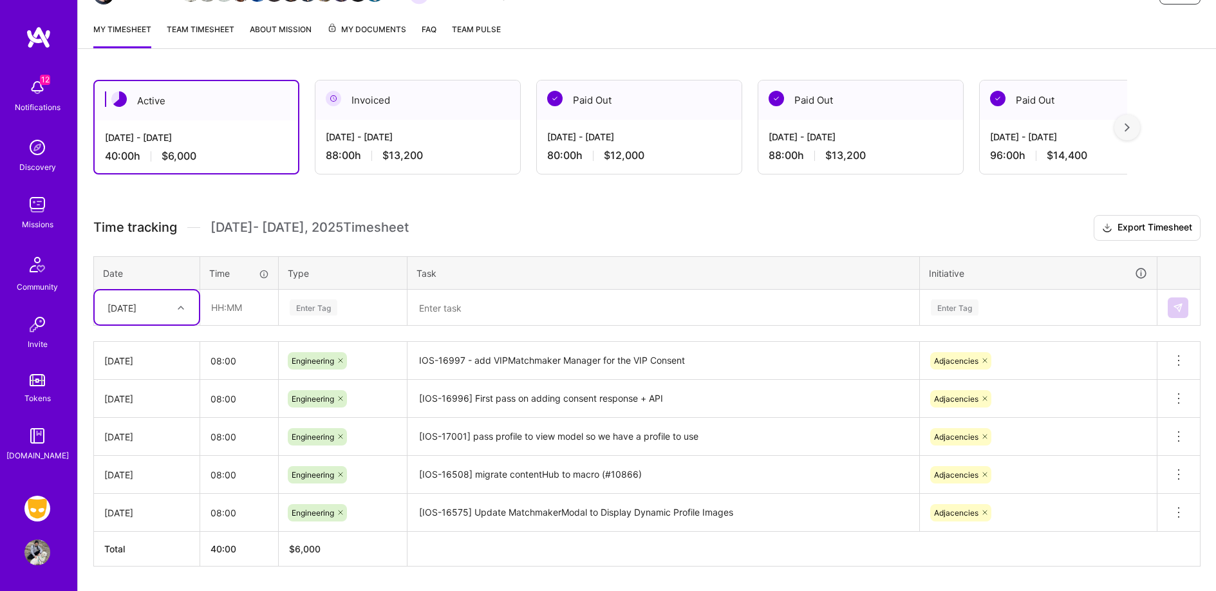
click at [174, 300] on div at bounding box center [183, 307] width 20 height 17
click at [153, 382] on div "[DATE]" at bounding box center [147, 392] width 104 height 24
click at [482, 308] on textarea at bounding box center [663, 308] width 509 height 34
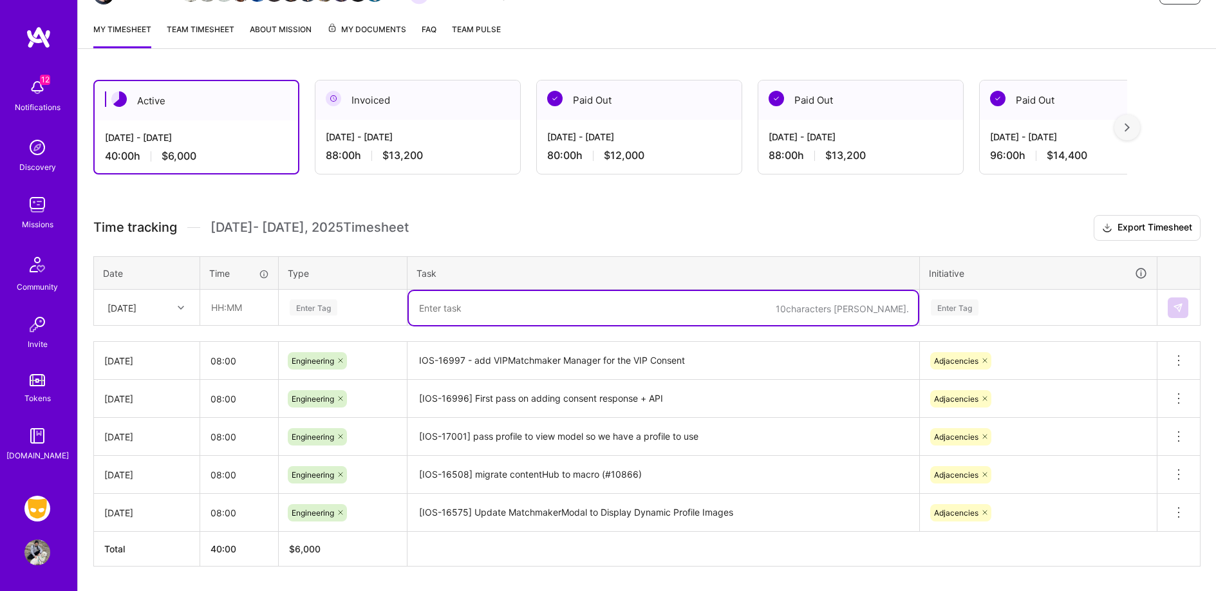
paste textarea "[IOS-16890] Hide profile insights if we've viewing a matchmaker account"
type textarea "[IOS-16890] Hide profile insights if we've viewing a matchmaker account"
click at [344, 299] on div "Enter Tag" at bounding box center [342, 307] width 109 height 16
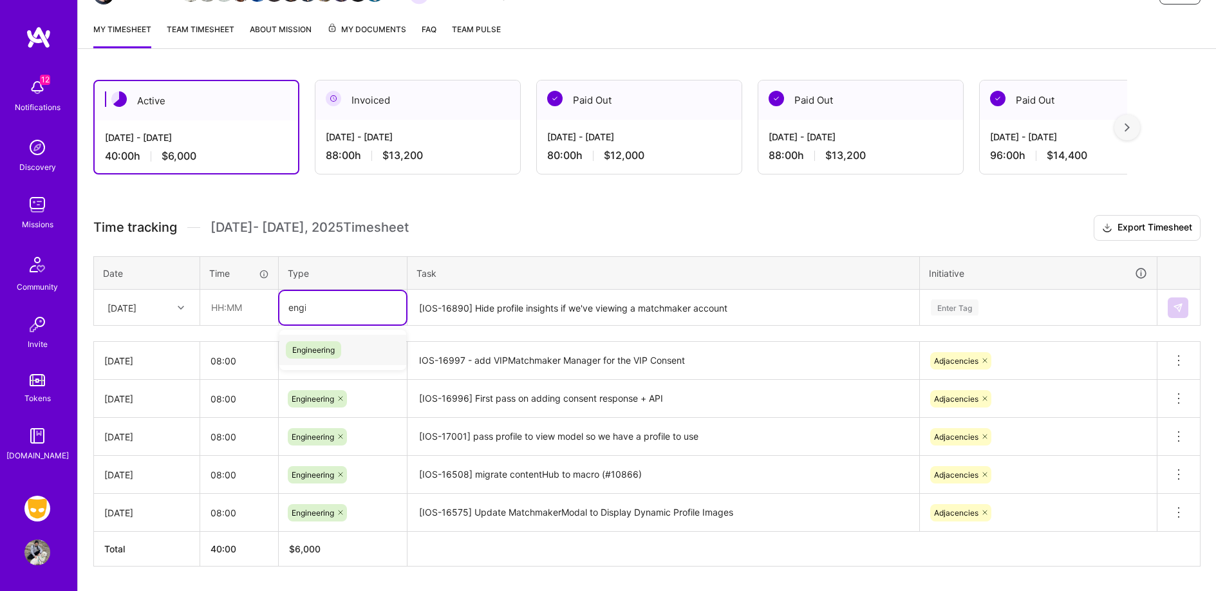
type input "engin"
click at [327, 344] on span "Engineering" at bounding box center [313, 349] width 55 height 17
click at [261, 309] on input "text" at bounding box center [239, 307] width 77 height 34
type input "08:00"
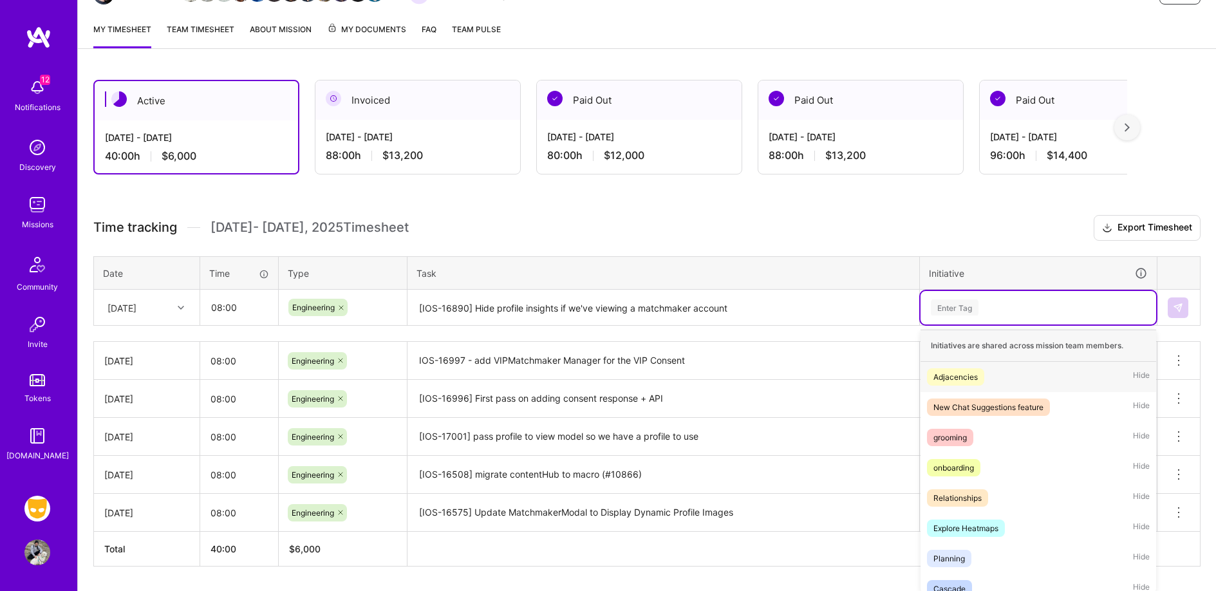
click at [991, 296] on div "Enter Tag" at bounding box center [1039, 307] width 236 height 33
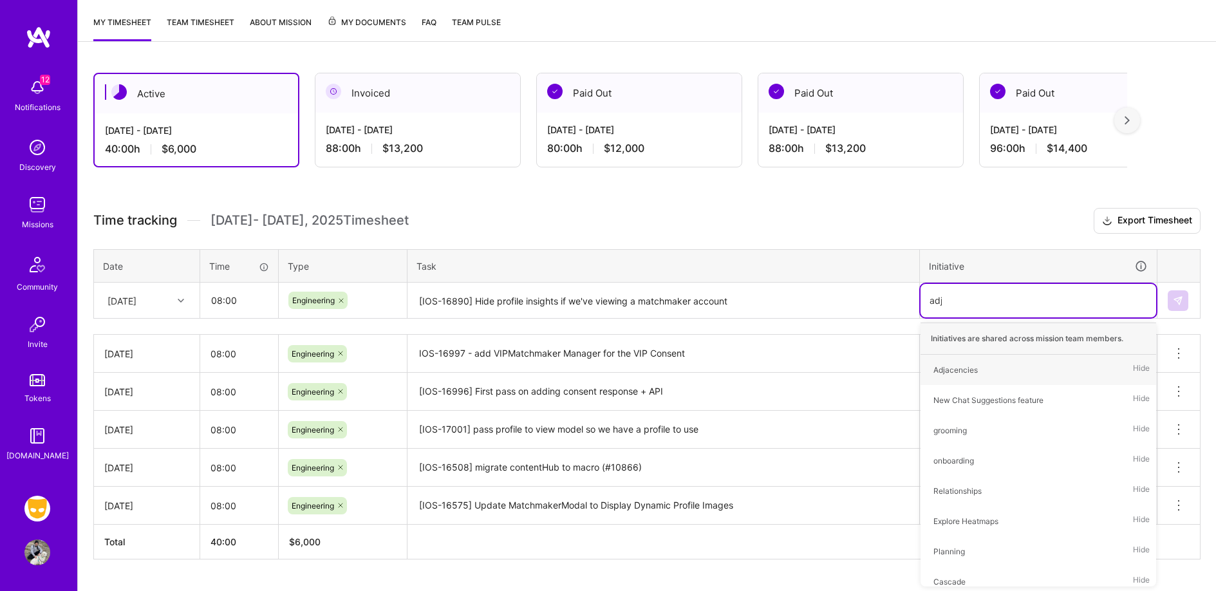
type input "adjac"
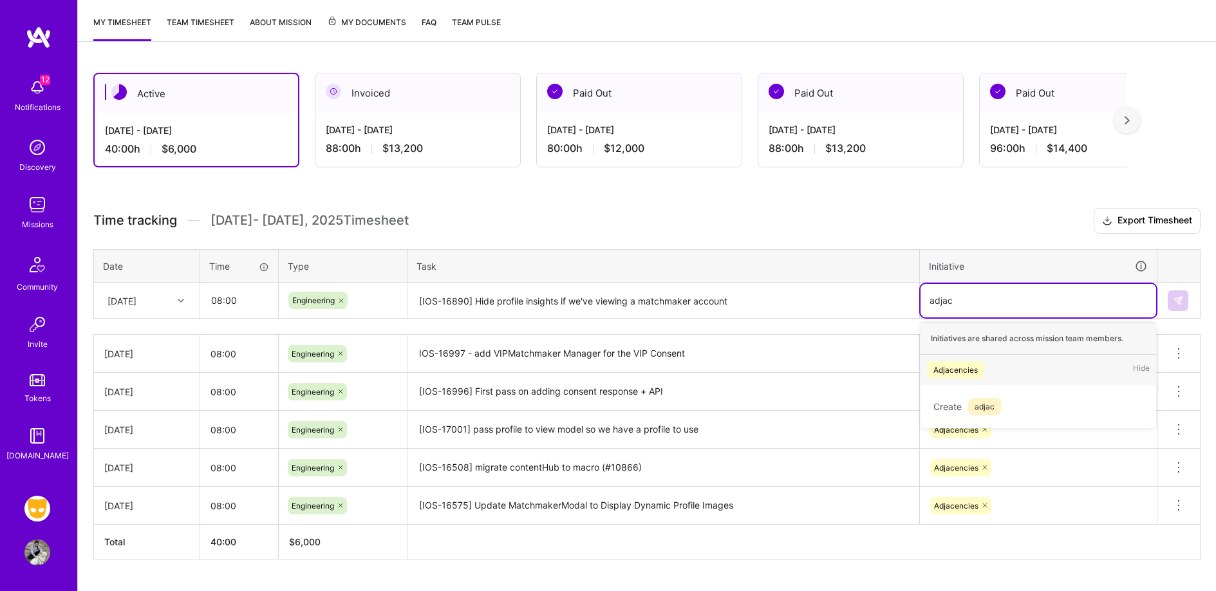
drag, startPoint x: 1018, startPoint y: 375, endPoint x: 1019, endPoint y: 382, distance: 6.6
click at [1018, 375] on div "Adjacencies Hide" at bounding box center [1039, 370] width 236 height 30
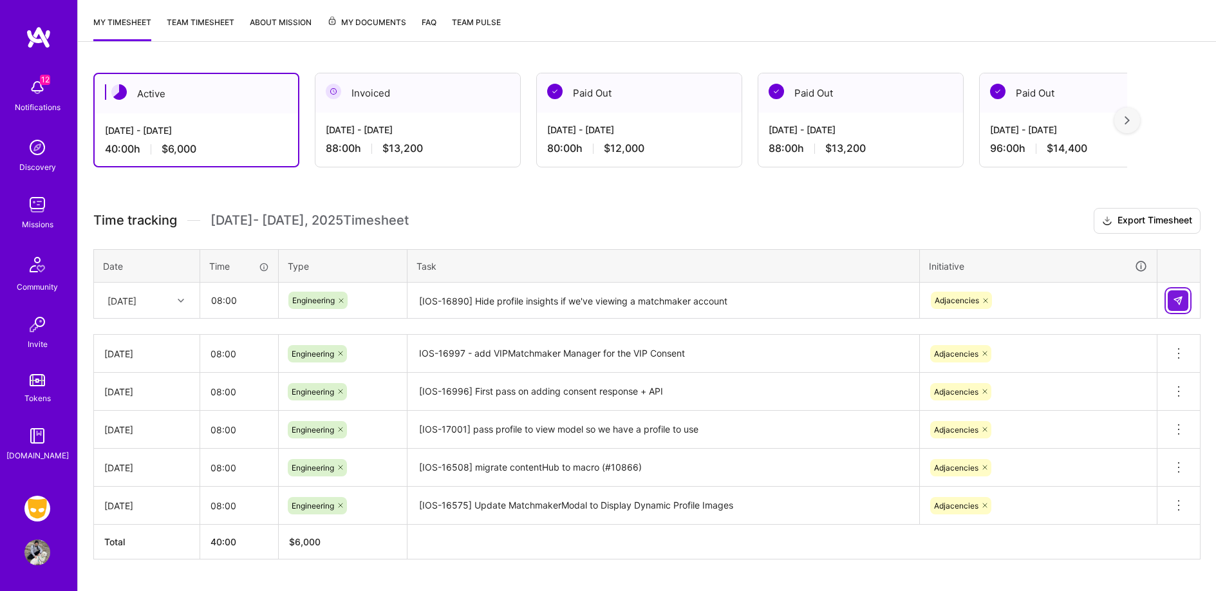
click at [1178, 293] on button at bounding box center [1178, 300] width 21 height 21
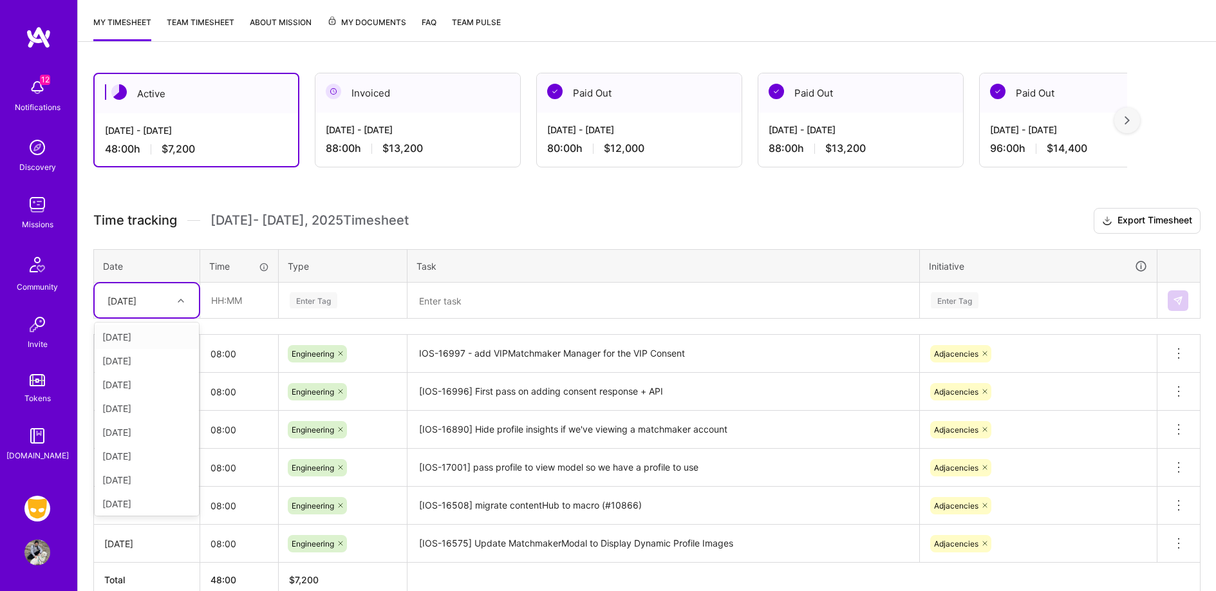
click at [168, 297] on div "[DATE]" at bounding box center [136, 300] width 71 height 21
click at [167, 455] on div "[DATE]" at bounding box center [147, 456] width 104 height 24
click at [368, 301] on div "Enter Tag" at bounding box center [342, 300] width 109 height 16
click at [216, 285] on input "text" at bounding box center [239, 300] width 77 height 34
type input "08:00"
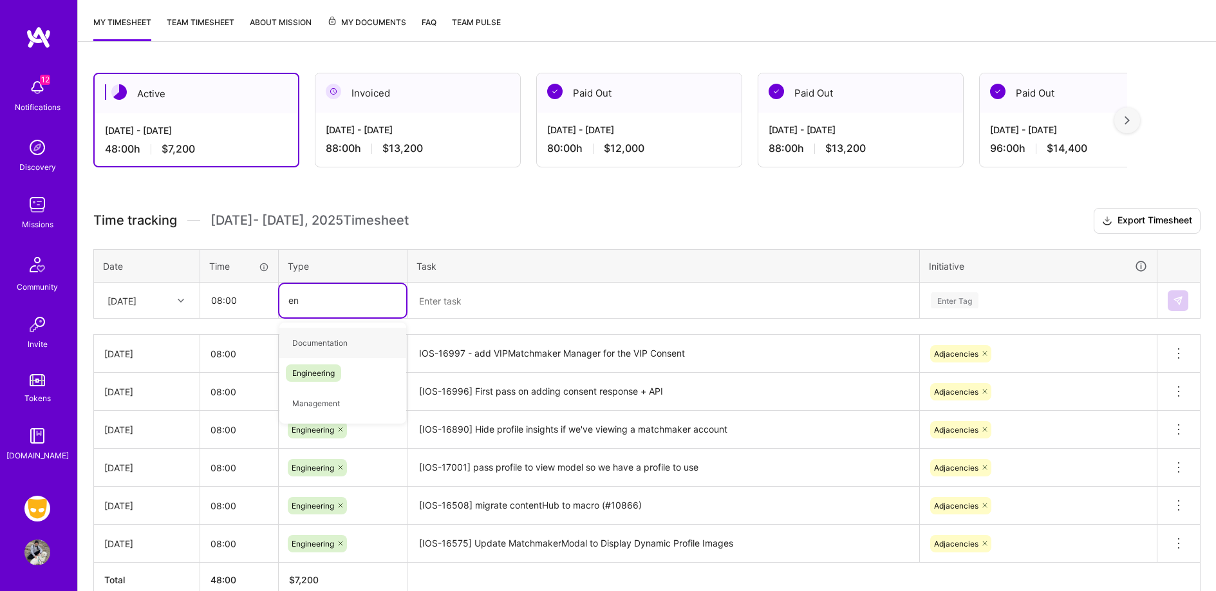
type input "eng"
click at [358, 336] on div "Engineering" at bounding box center [342, 343] width 127 height 30
click at [484, 303] on textarea at bounding box center [663, 301] width 509 height 34
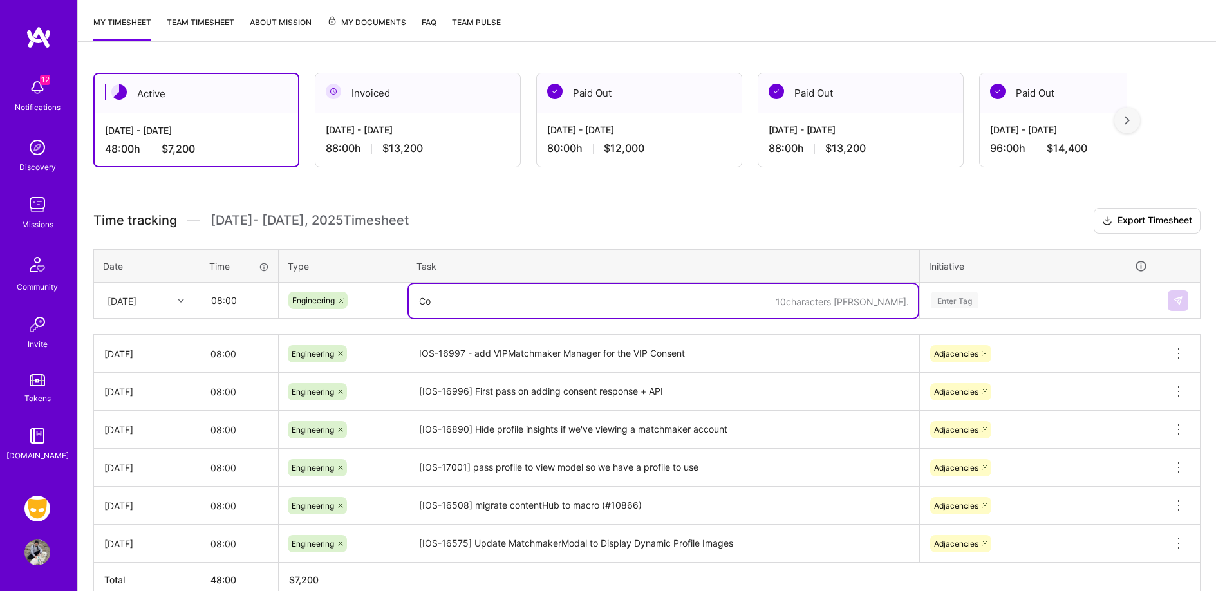
type textarea "C"
type textarea "W"
type textarea "Continue working on VIP matchmaker / consent"
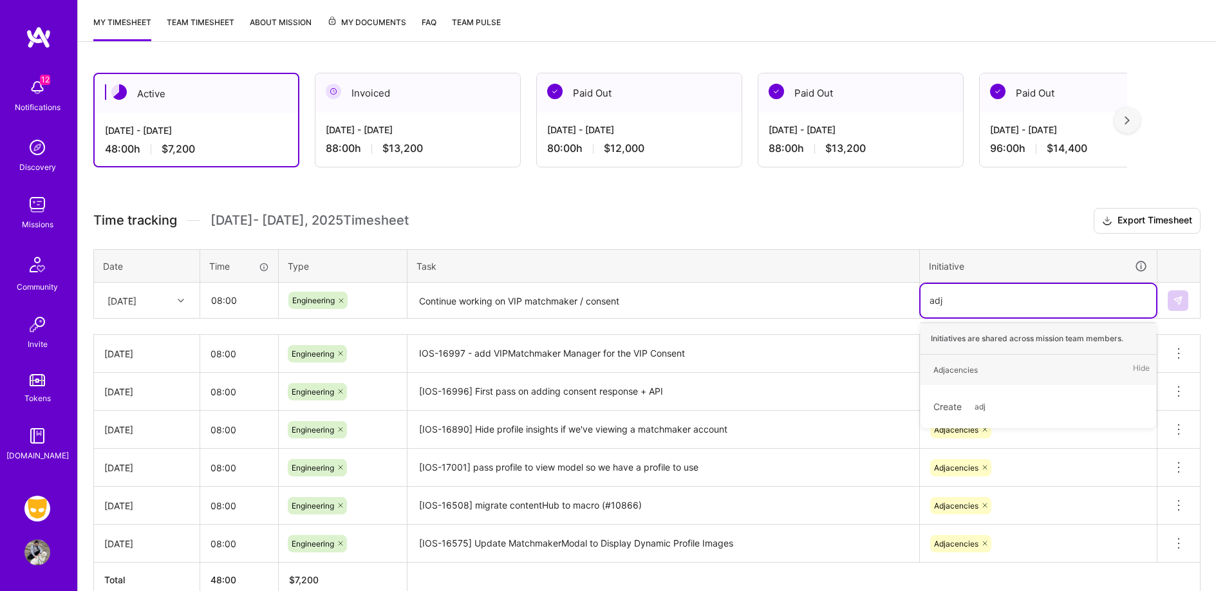
type input "adja"
click at [1038, 377] on div "Adjacencies Hide" at bounding box center [1039, 370] width 236 height 30
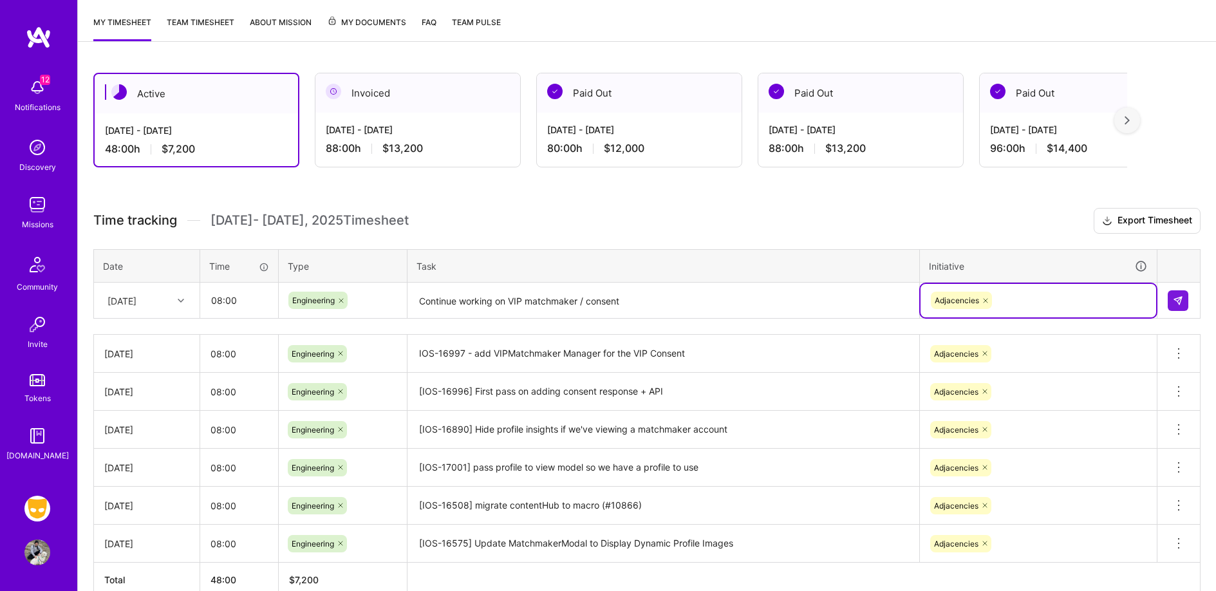
click at [1165, 303] on td at bounding box center [1179, 301] width 43 height 36
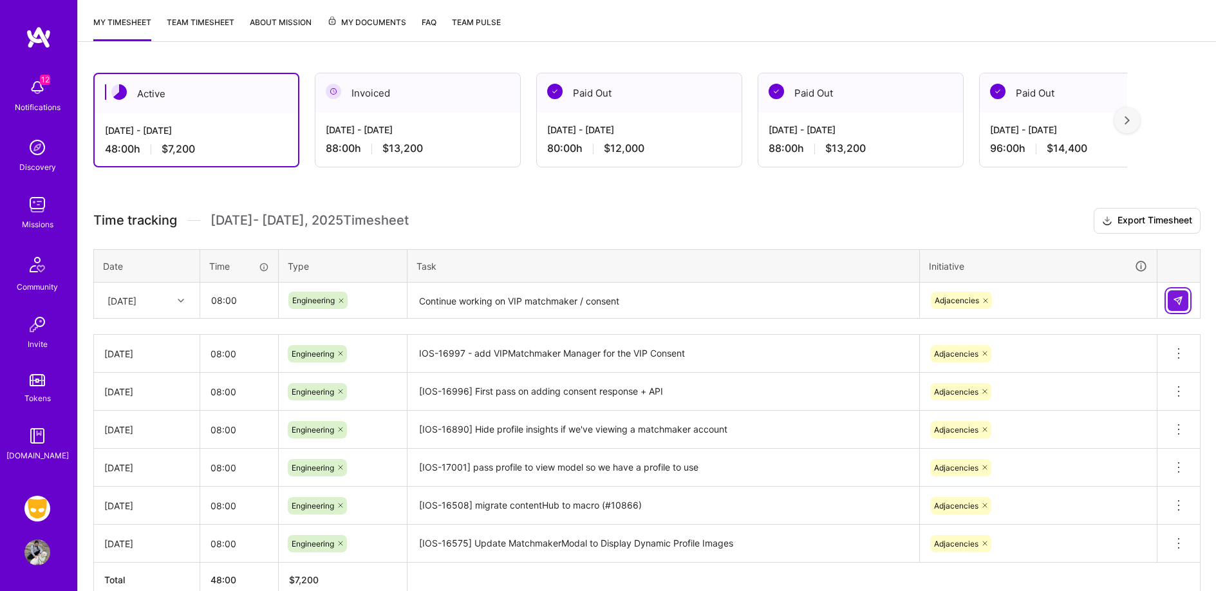
click at [1168, 301] on button at bounding box center [1178, 300] width 21 height 21
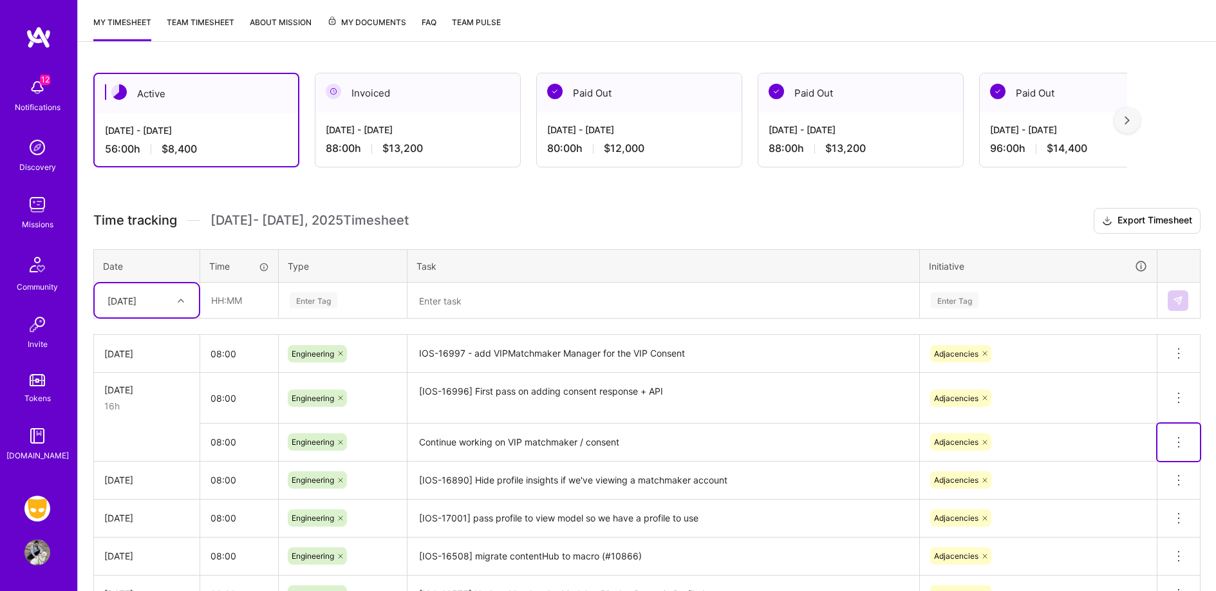
click at [1181, 441] on icon at bounding box center [1178, 442] width 15 height 15
click at [1161, 467] on button "Delete row" at bounding box center [1147, 465] width 67 height 32
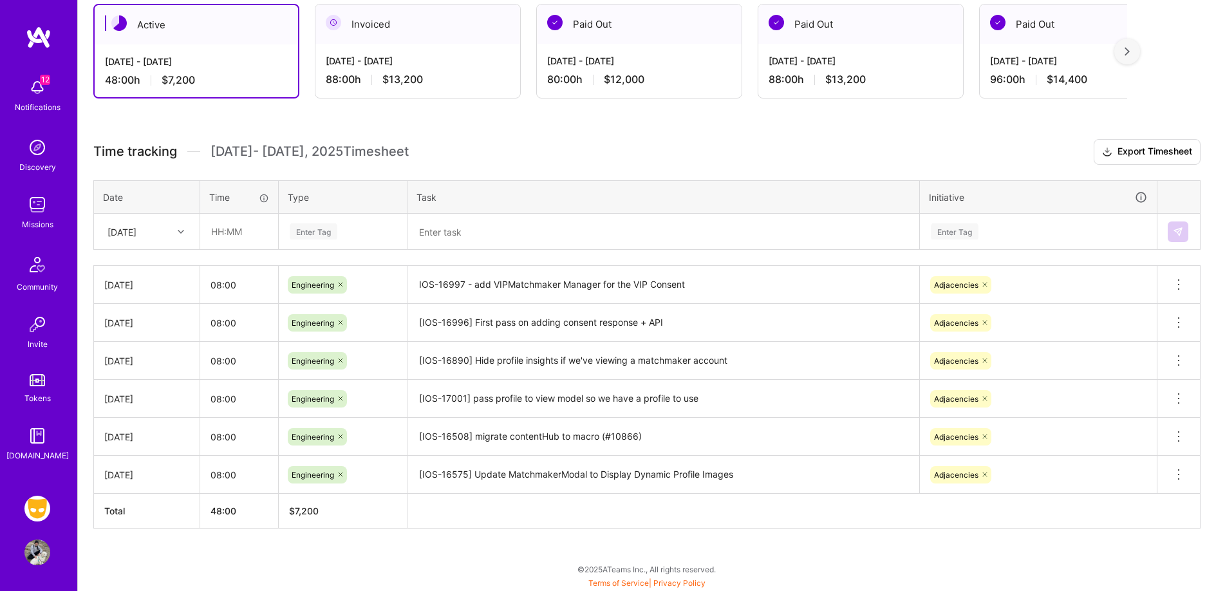
scroll to position [0, 0]
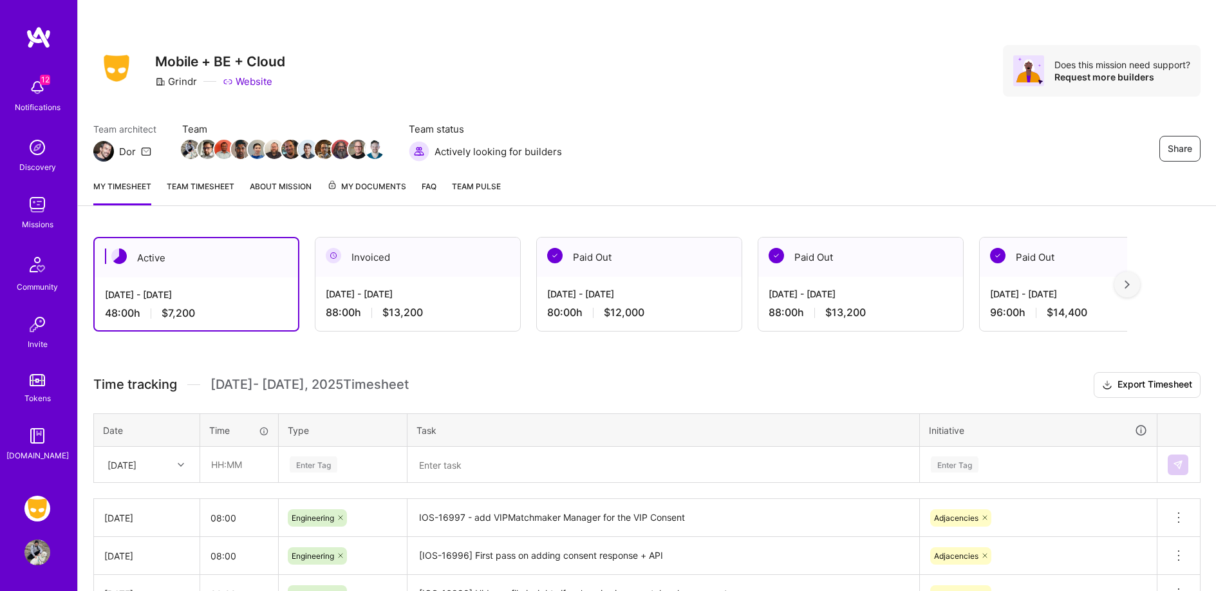
click at [778, 104] on div "Share Mobile + BE + Cloud Grindr Website Does this mission need support? Reques…" at bounding box center [647, 84] width 1138 height 169
click at [740, 83] on div "Share Mobile + BE + Cloud Grindr Website Does this mission need support? Reques…" at bounding box center [646, 71] width 1107 height 52
